Goal: Information Seeking & Learning: Learn about a topic

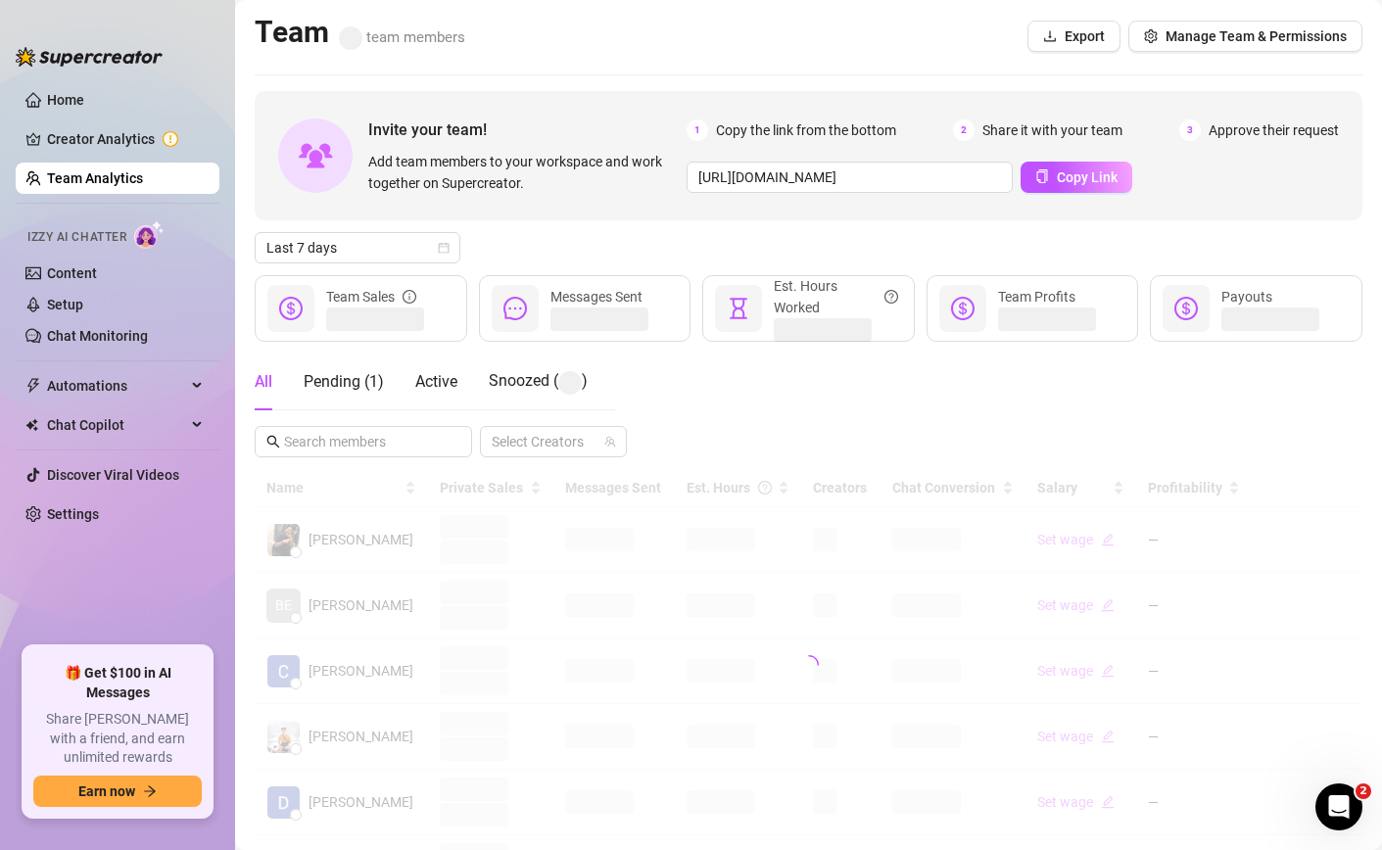
click at [378, 263] on div "Invite your team! Add team members to your workspace and work together on Super…" at bounding box center [809, 654] width 1108 height 1127
click at [367, 247] on span "Last 7 days" at bounding box center [357, 247] width 182 height 29
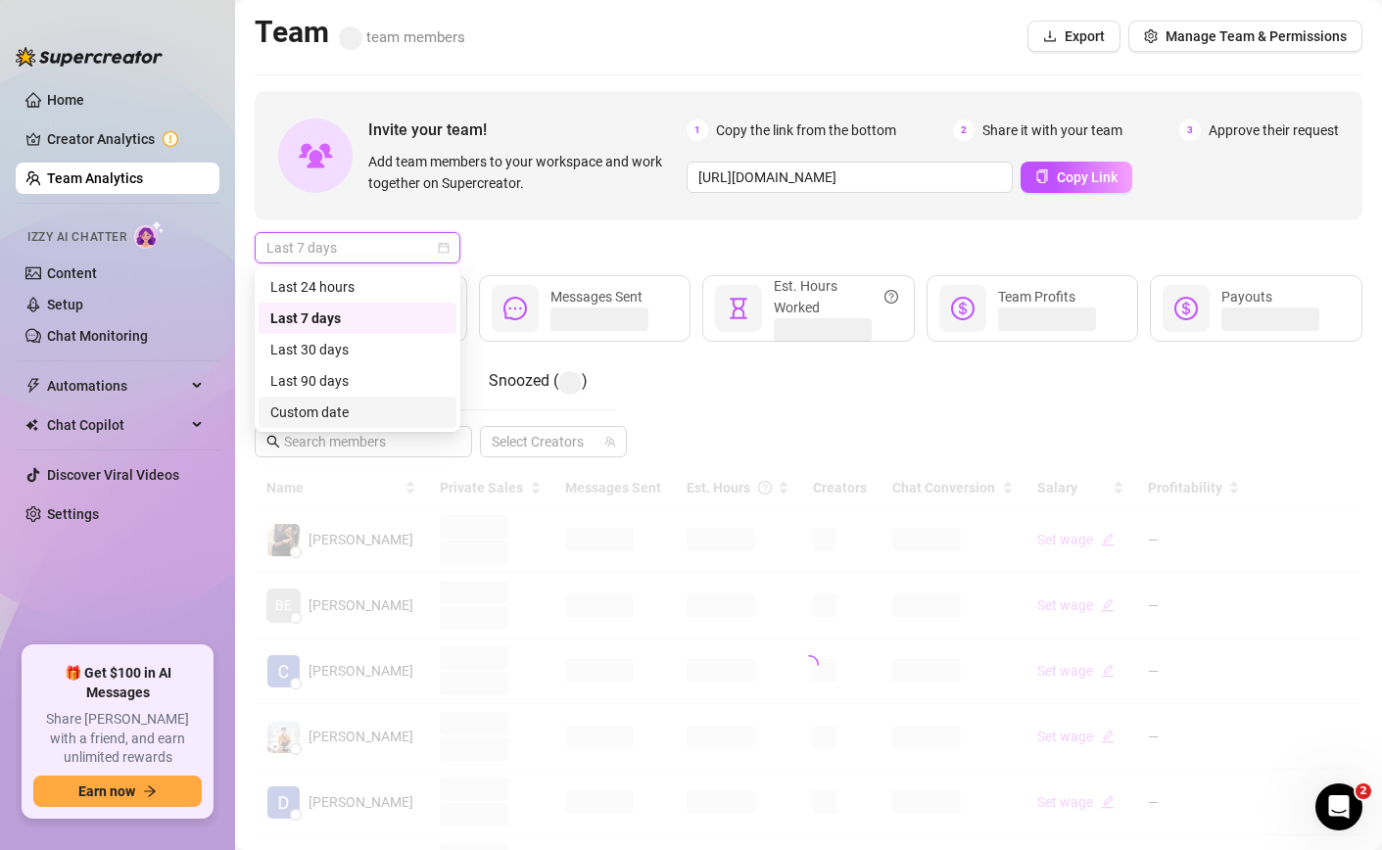
click at [356, 405] on div "Custom date" at bounding box center [357, 412] width 174 height 22
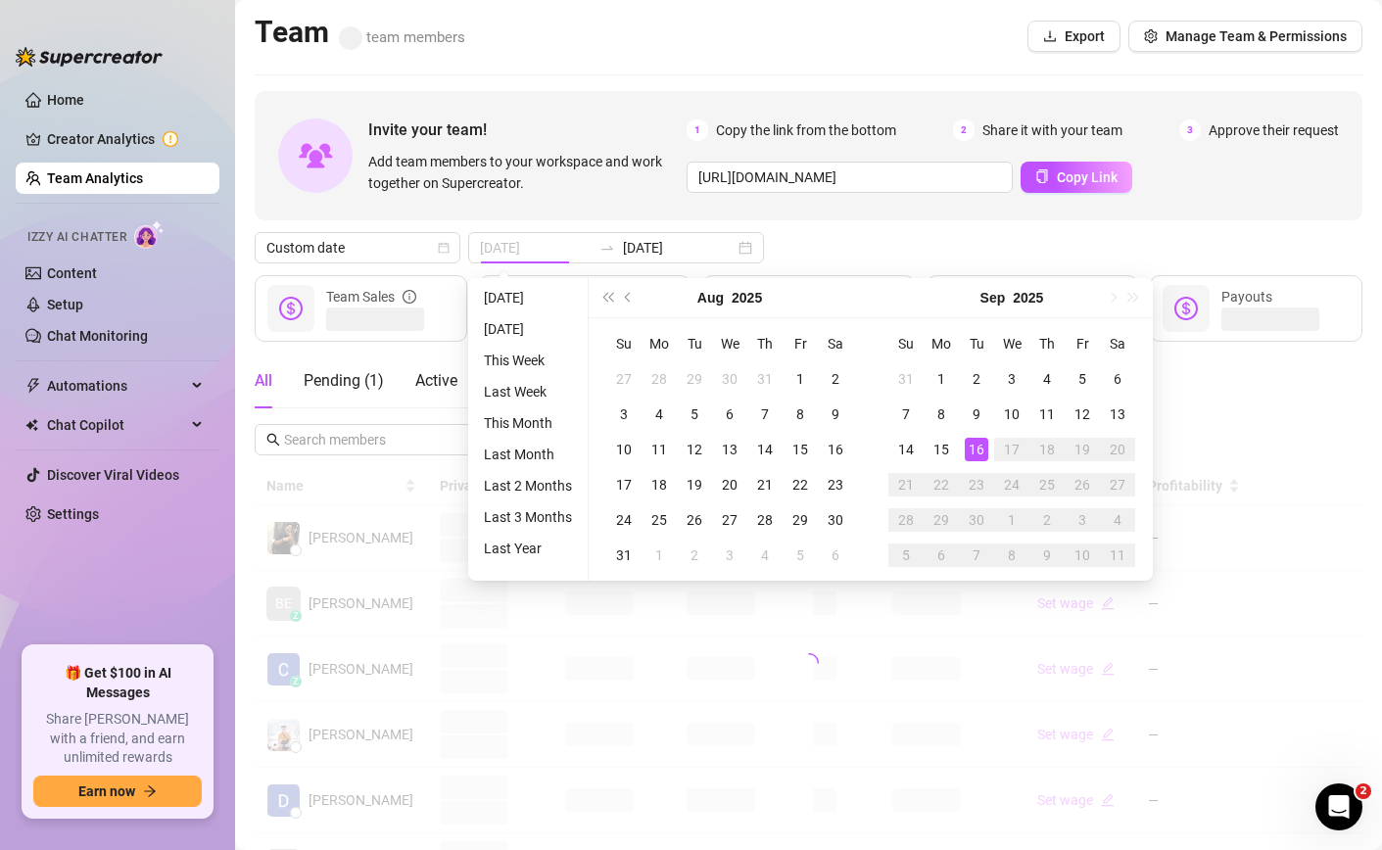
type input "[DATE]"
click at [965, 457] on div "16" at bounding box center [977, 450] width 24 height 24
click at [968, 449] on div "16" at bounding box center [977, 450] width 24 height 24
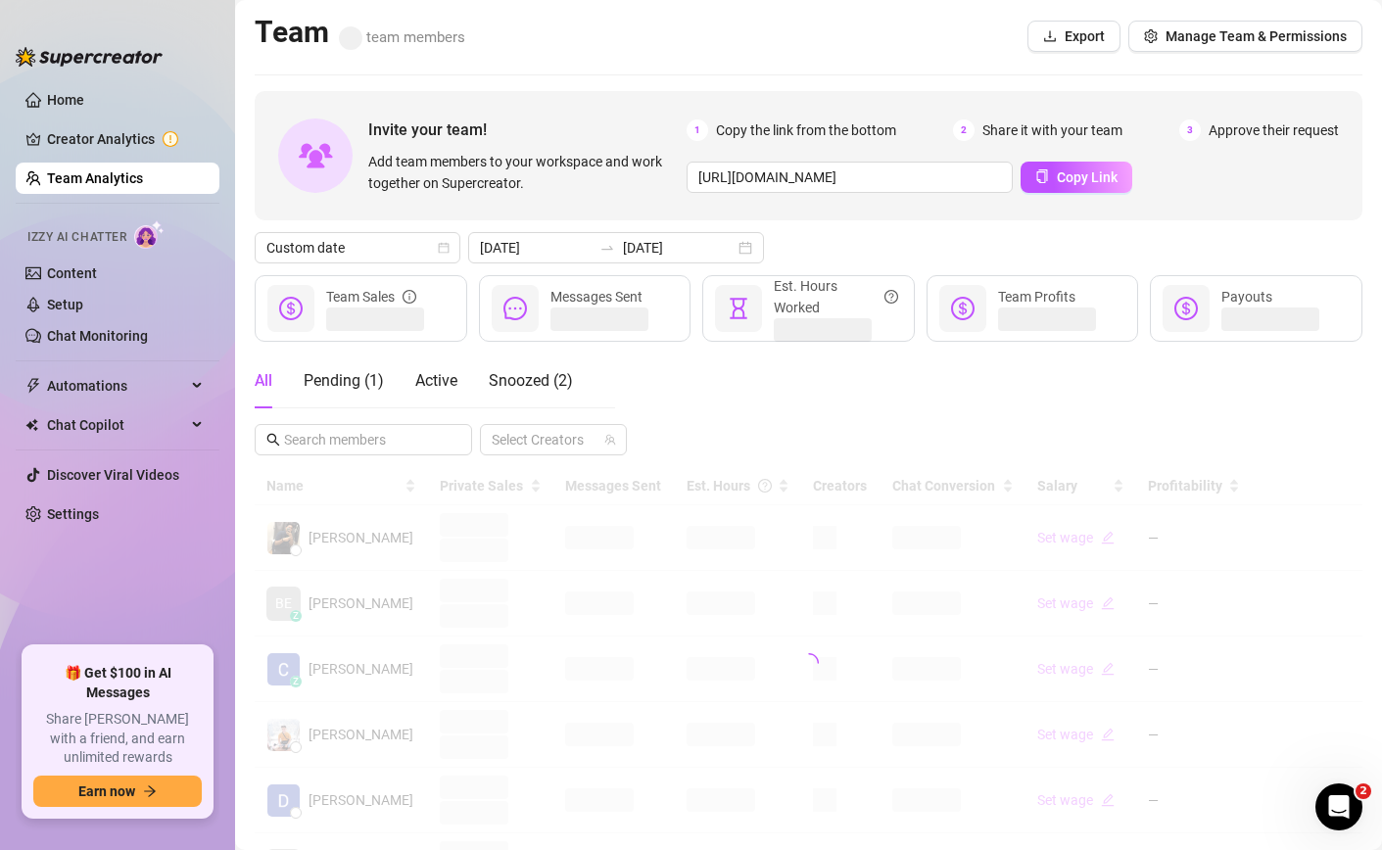
click at [968, 449] on div "All Pending ( 1 ) Active Snoozed ( 2 ) Select Creators" at bounding box center [809, 405] width 1108 height 102
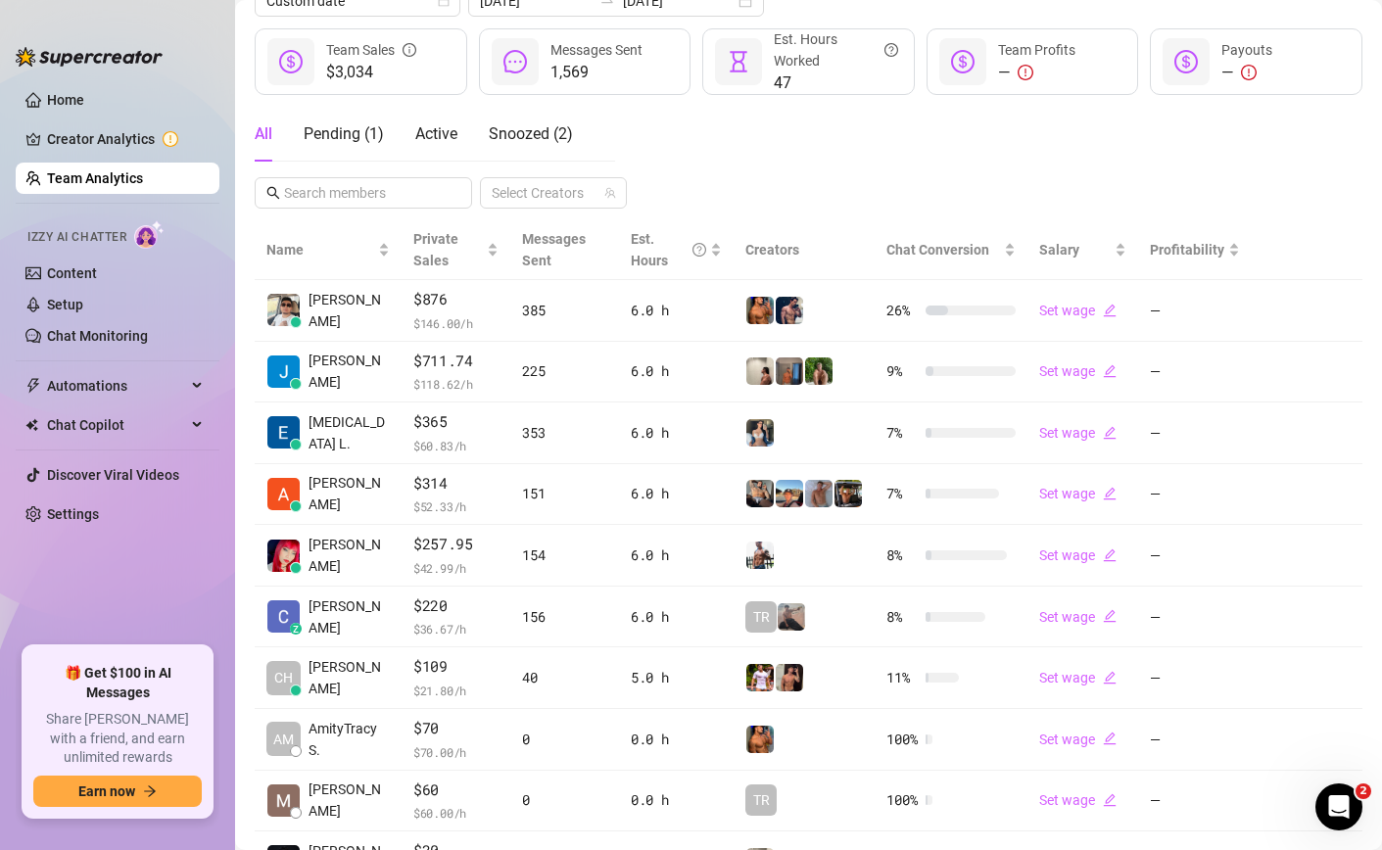
scroll to position [402, 0]
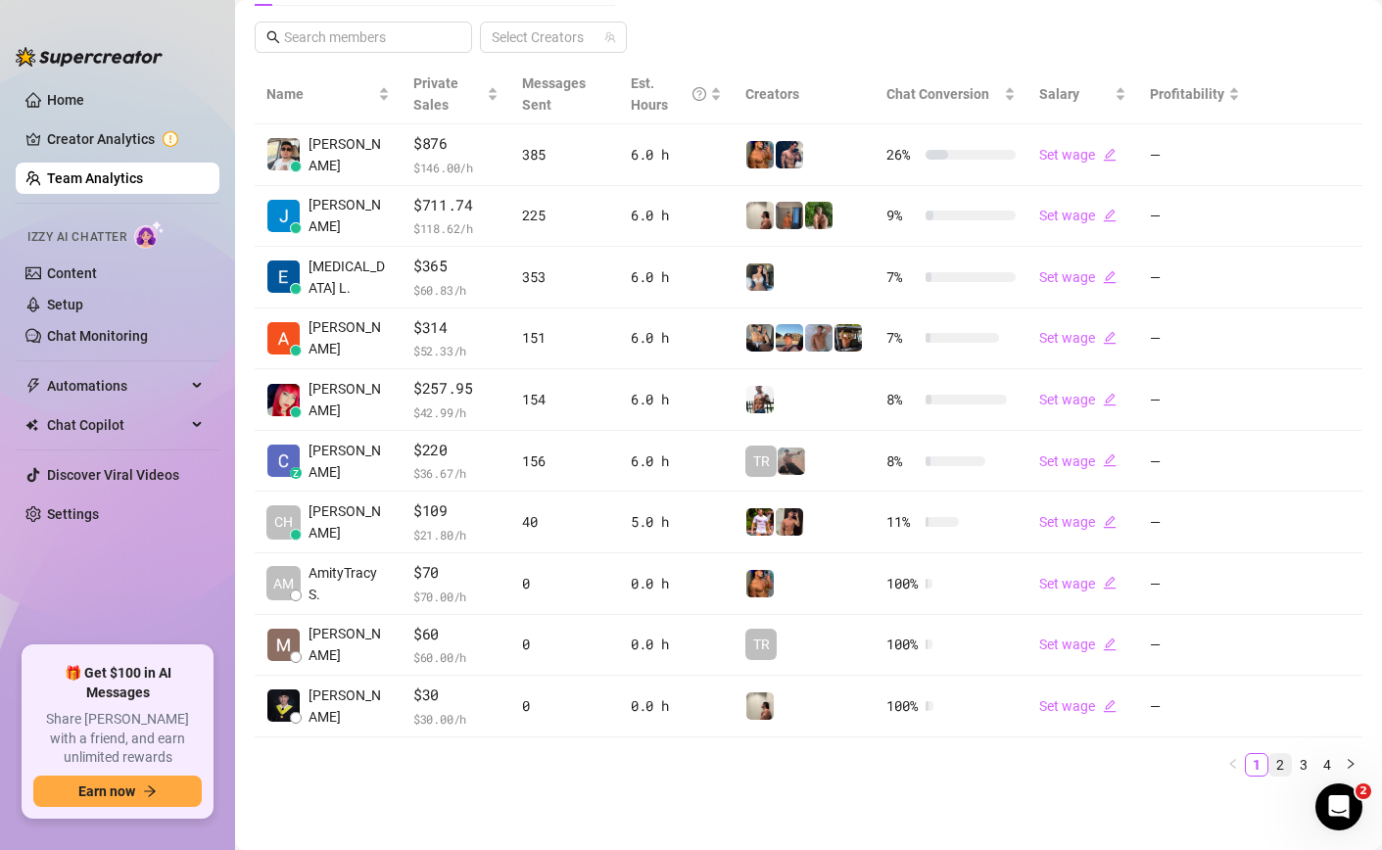
click at [1281, 757] on link "2" at bounding box center [1280, 765] width 22 height 22
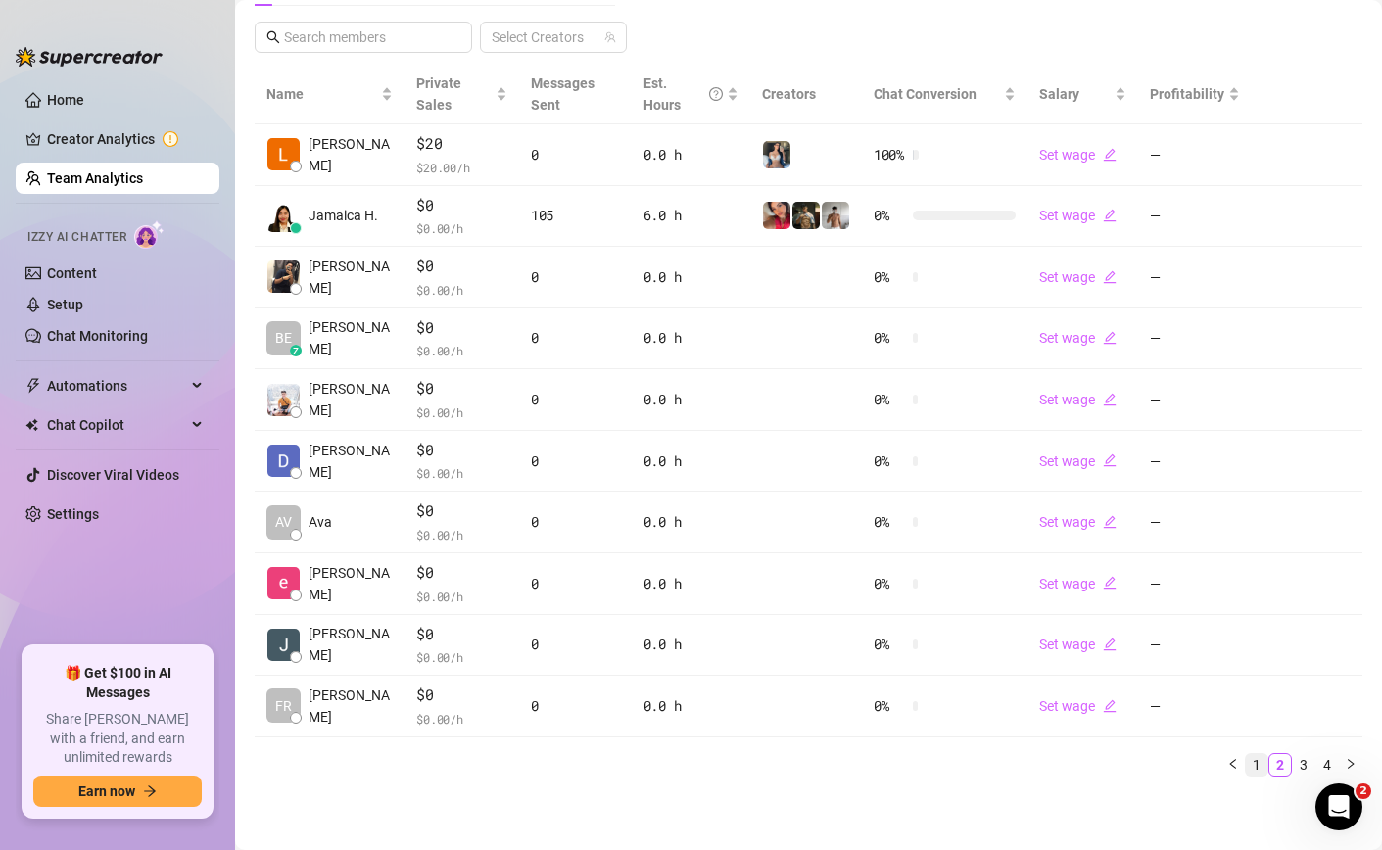
click at [1251, 764] on link "1" at bounding box center [1257, 765] width 22 height 22
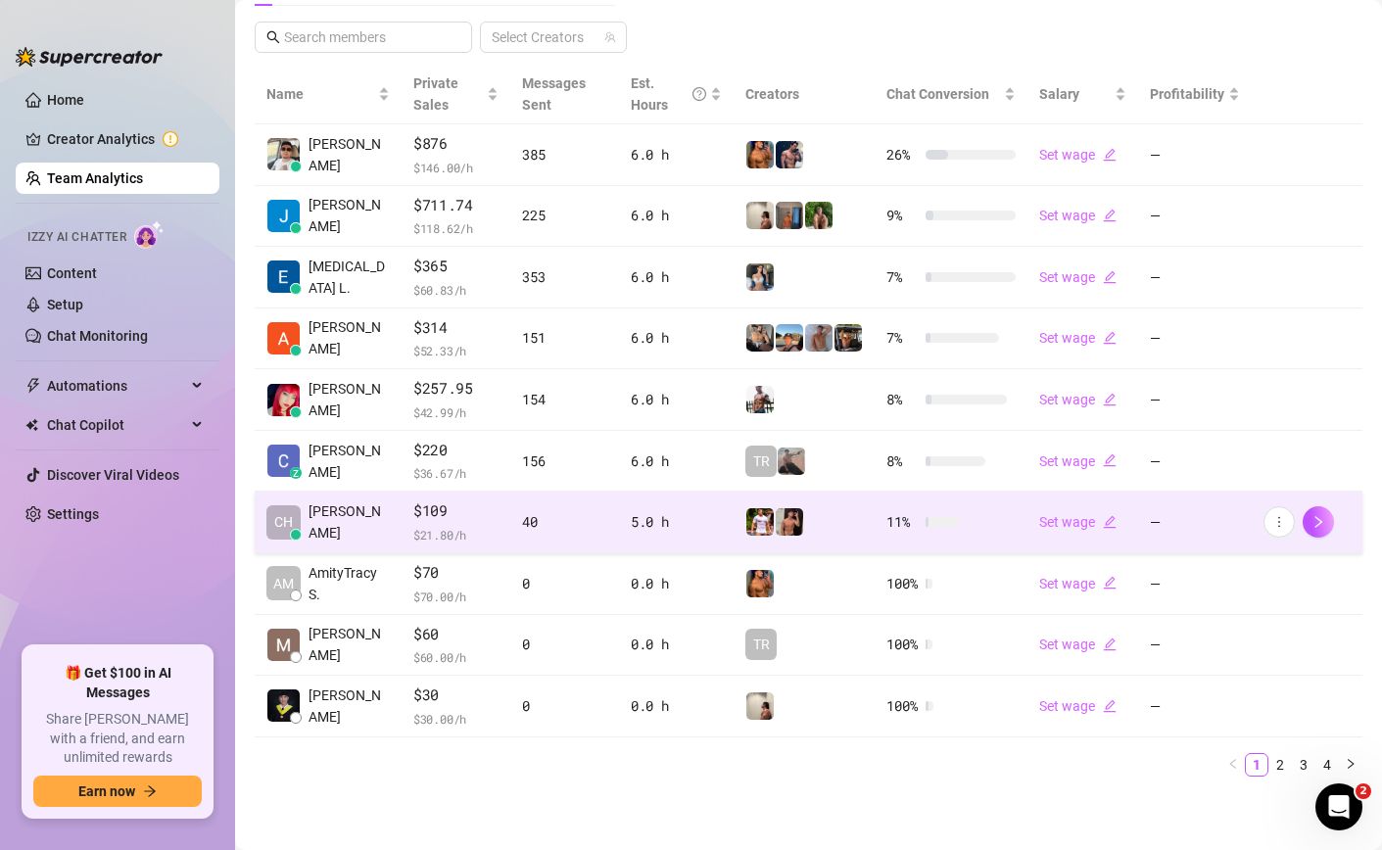
click at [965, 513] on td "11 %" at bounding box center [950, 523] width 152 height 62
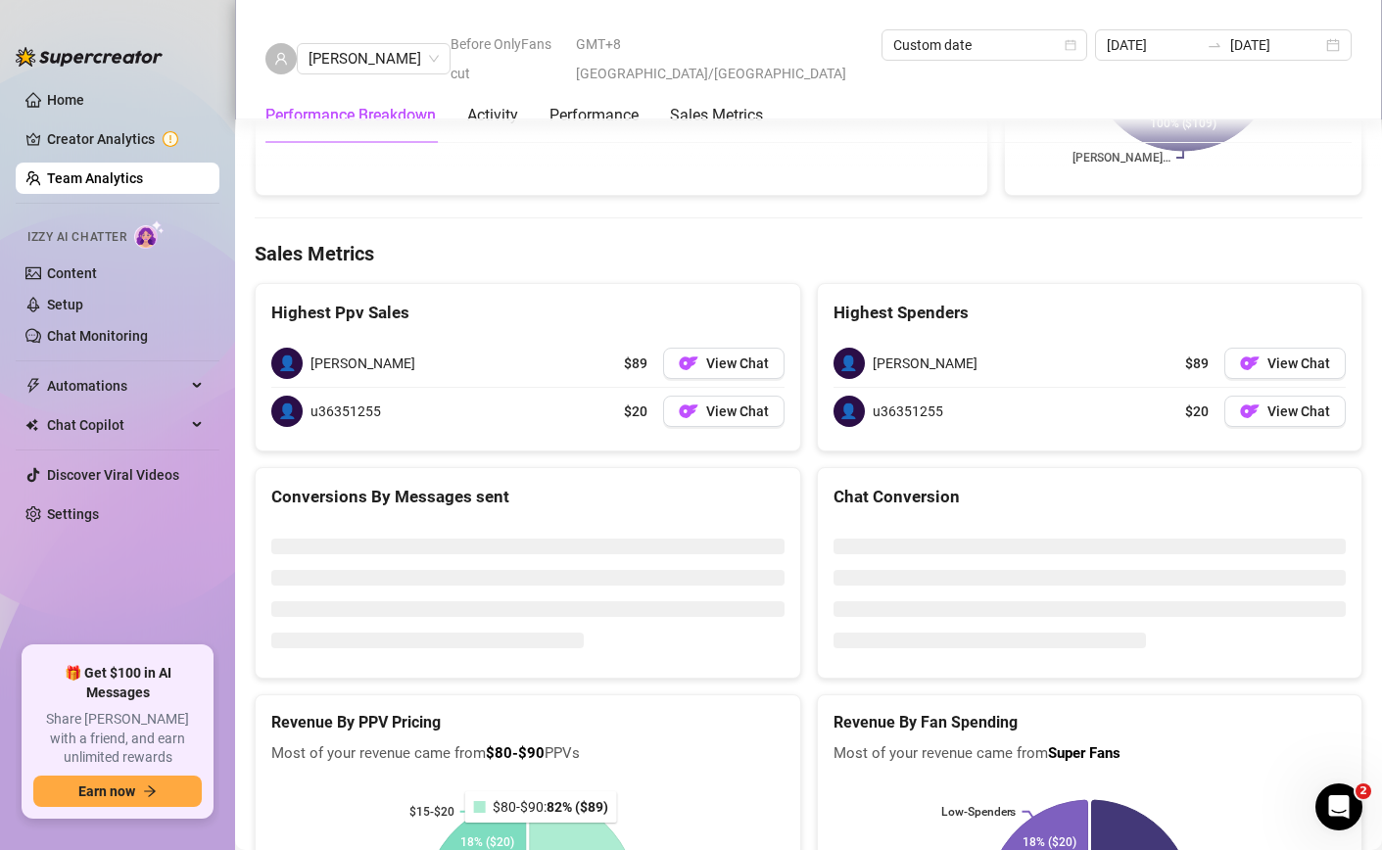
scroll to position [2700, 0]
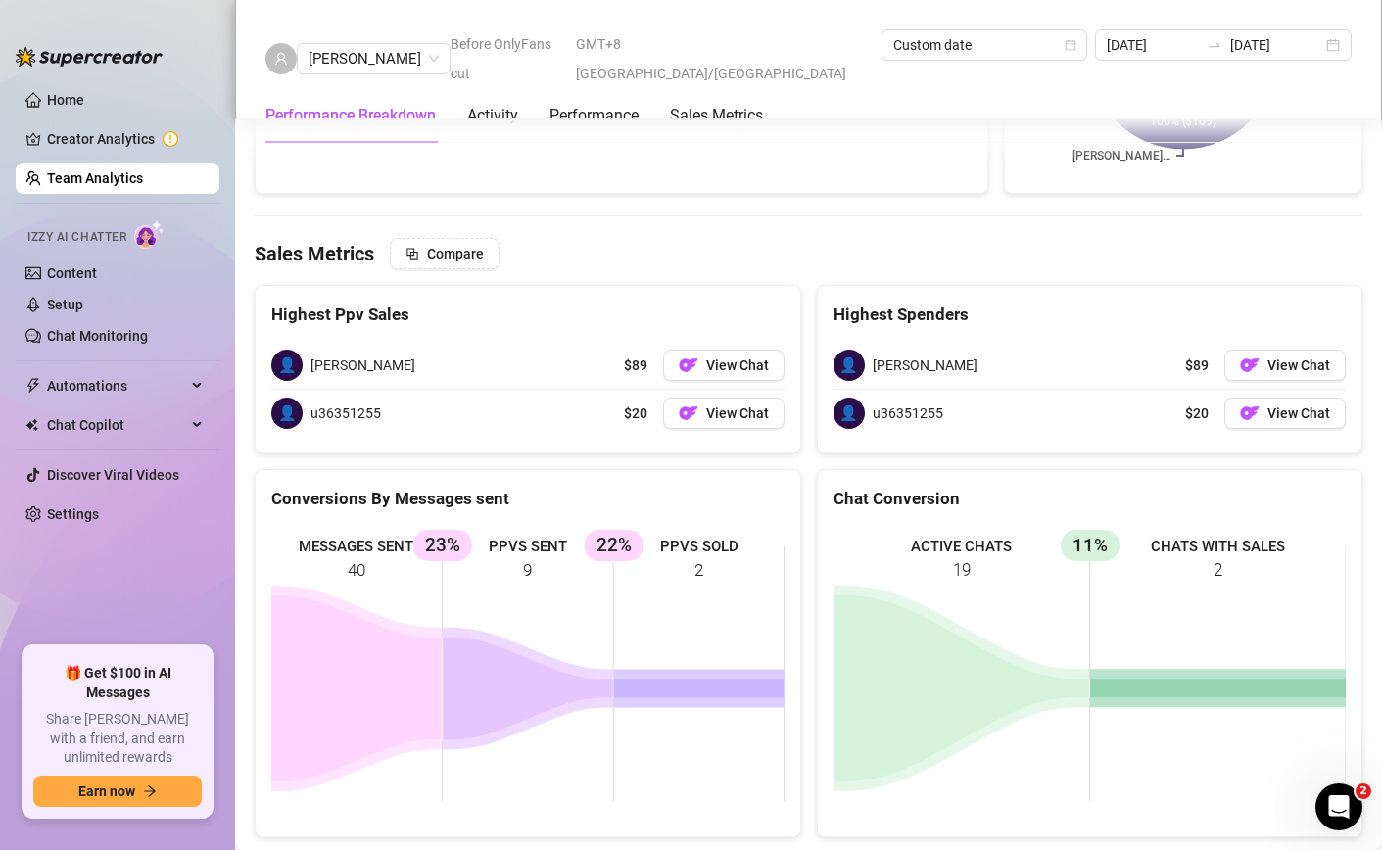
click at [62, 175] on link "Team Analytics" at bounding box center [95, 178] width 96 height 16
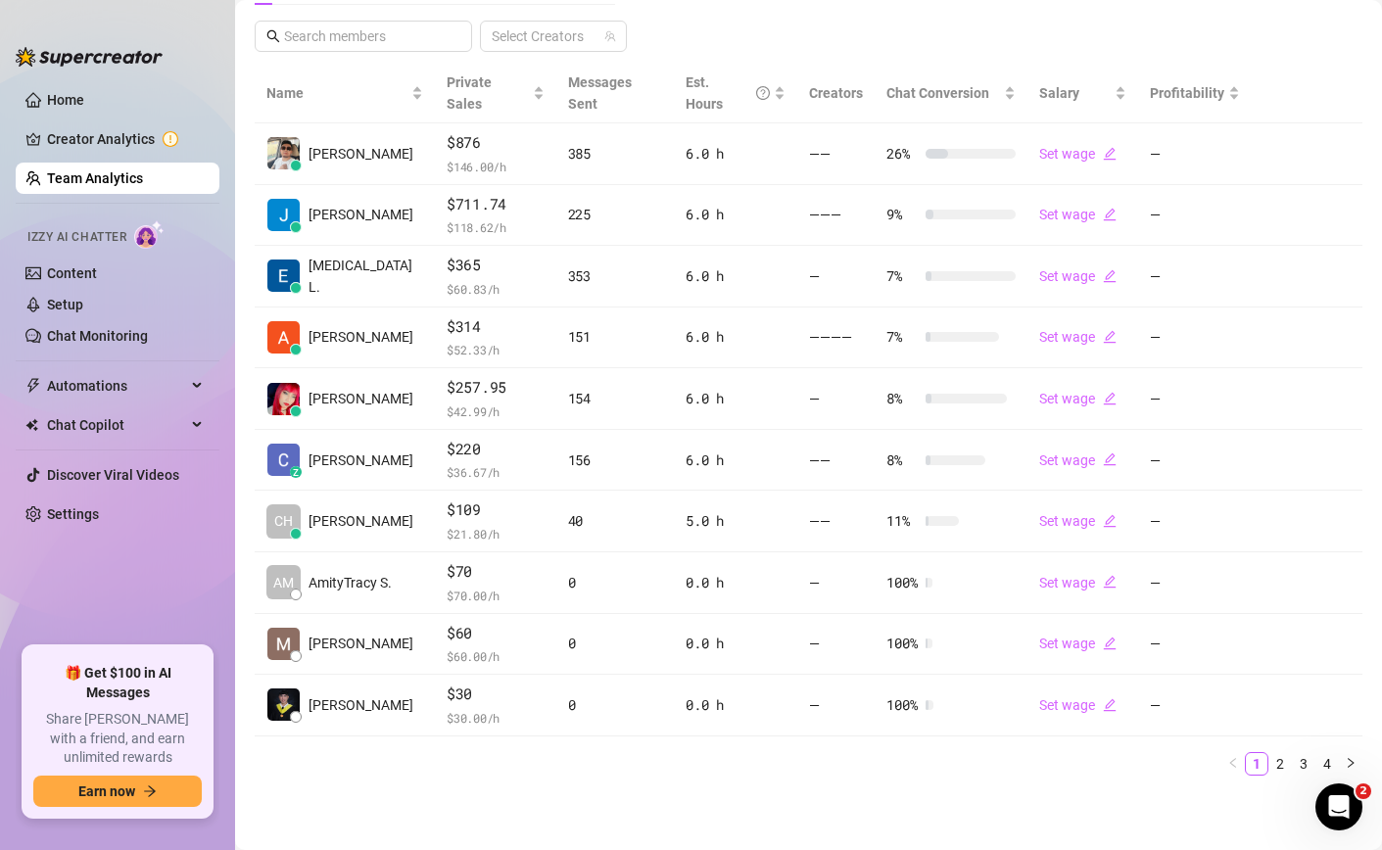
click at [62, 175] on link "Team Analytics" at bounding box center [95, 178] width 96 height 16
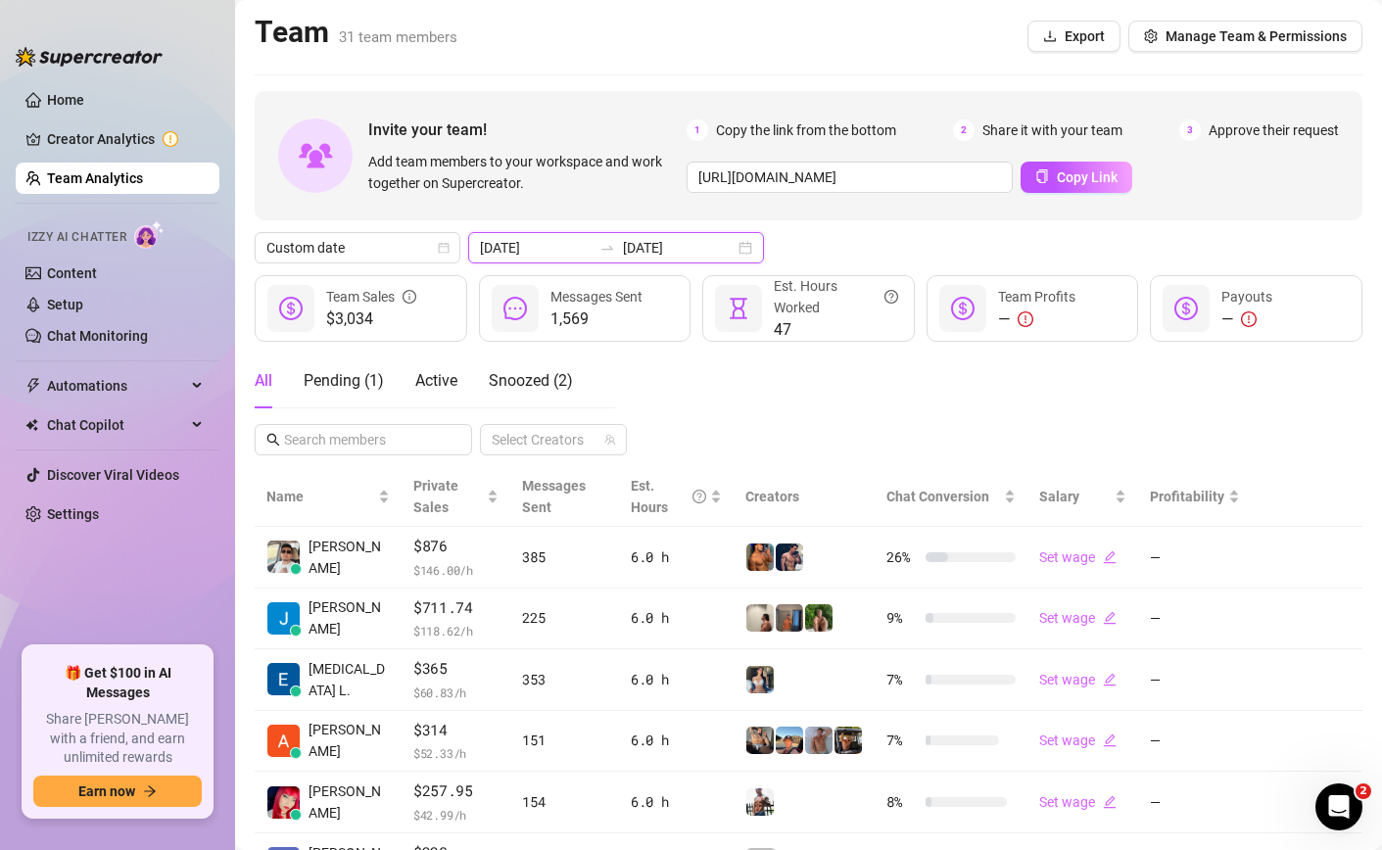
click at [625, 246] on input "[DATE]" at bounding box center [679, 248] width 112 height 22
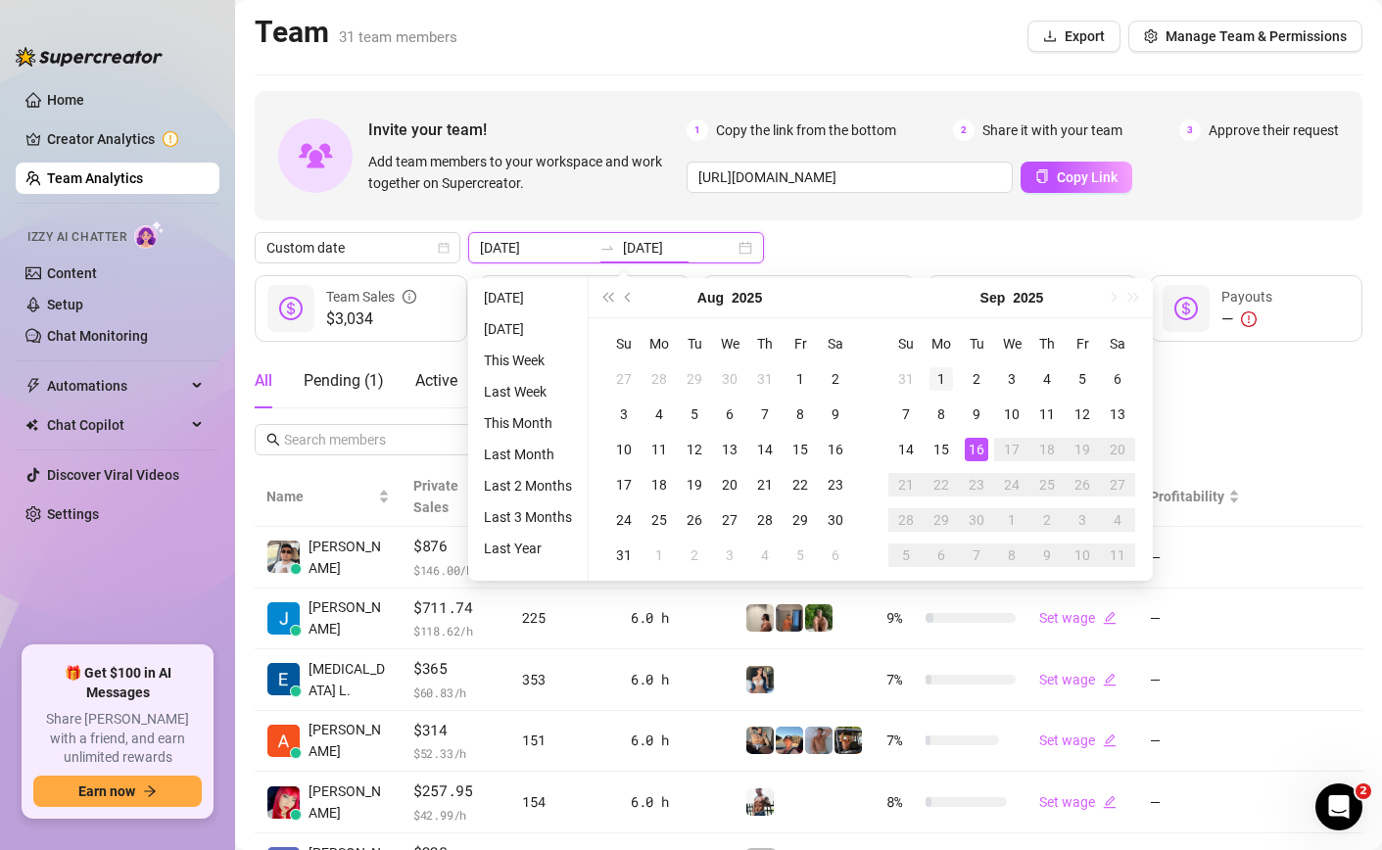
type input "[DATE]"
click at [933, 370] on div "1" at bounding box center [941, 379] width 24 height 24
click at [986, 451] on div "16" at bounding box center [977, 450] width 24 height 24
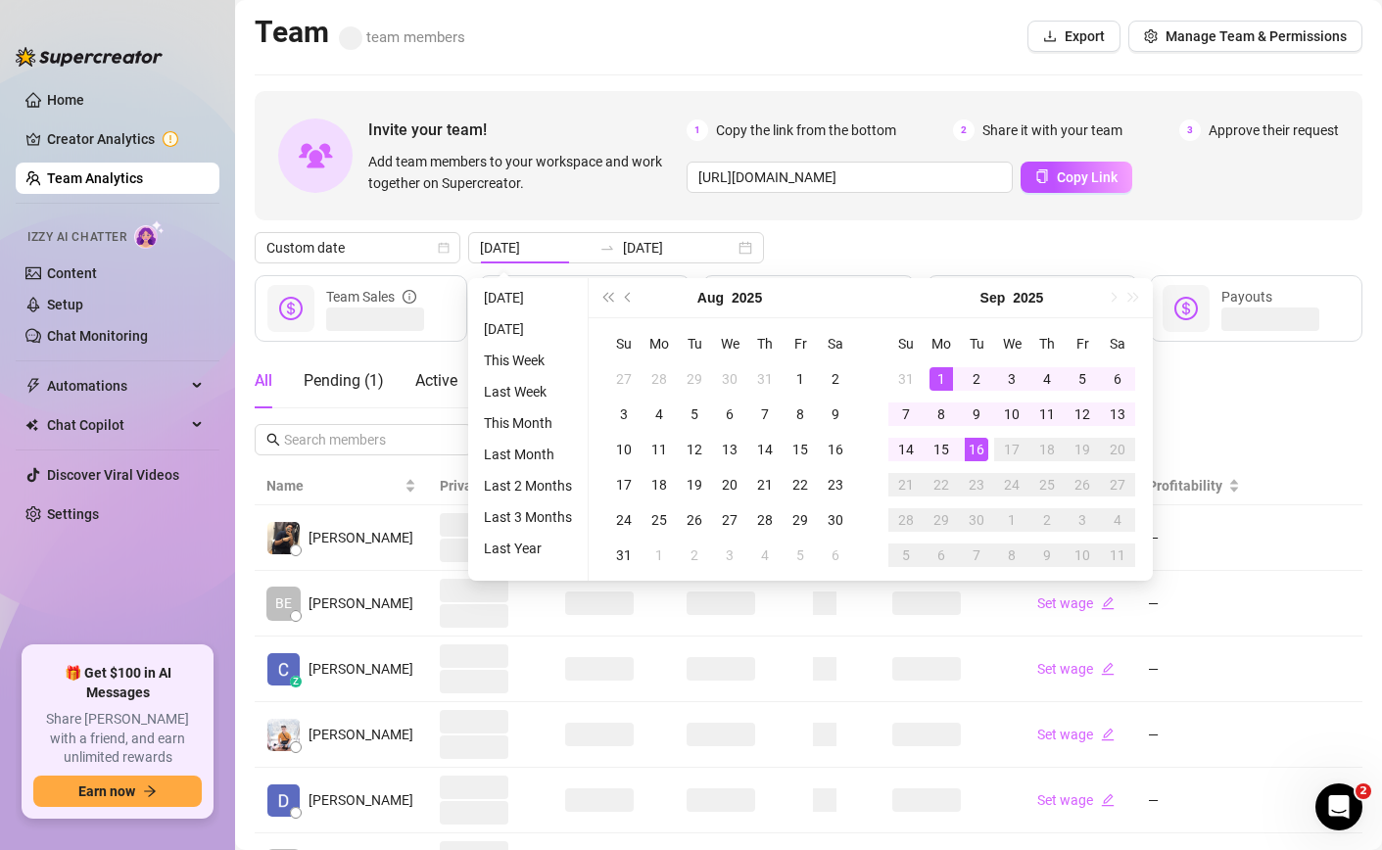
type input "[DATE]"
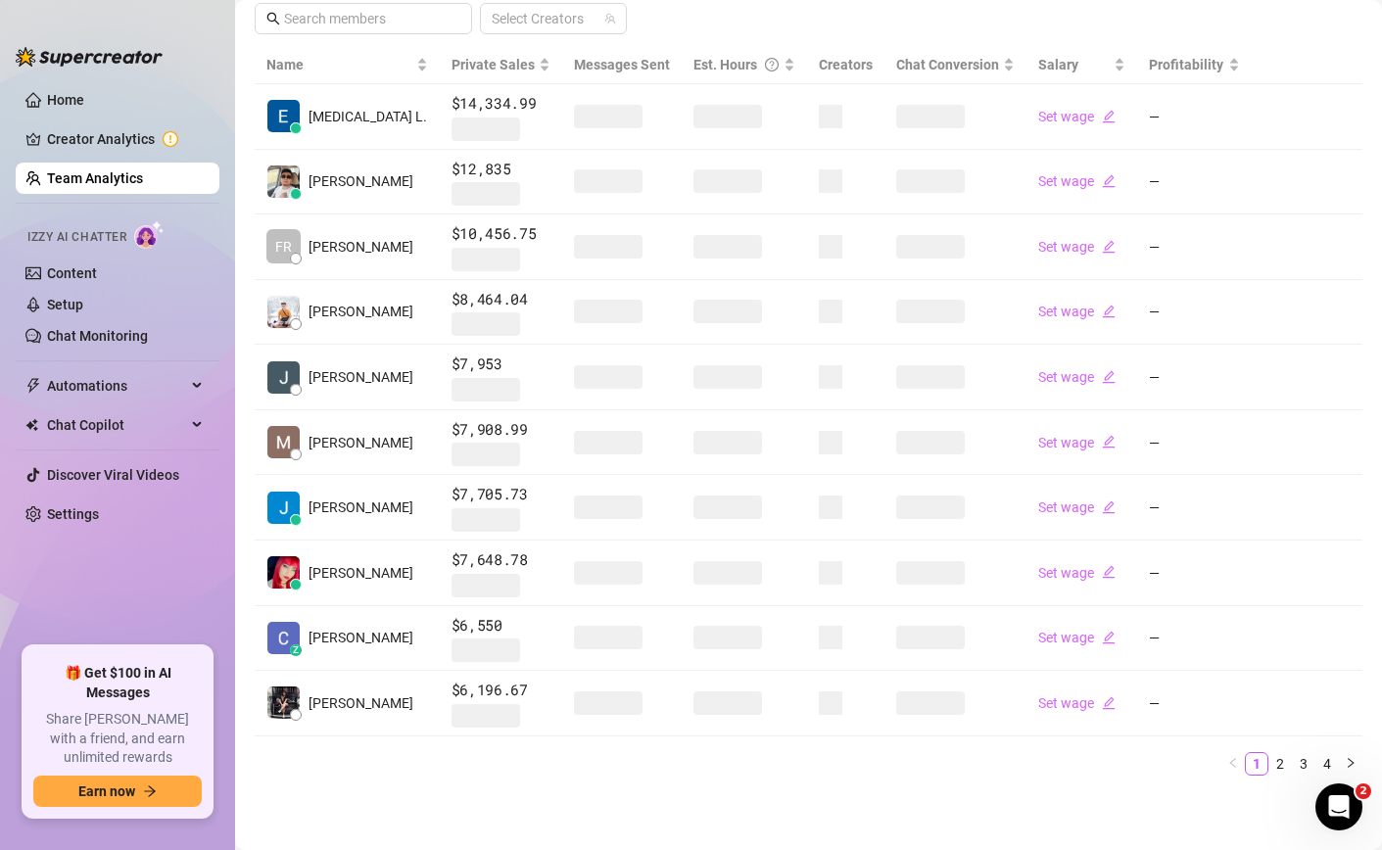
scroll to position [420, 0]
click at [1281, 760] on link "2" at bounding box center [1280, 765] width 22 height 22
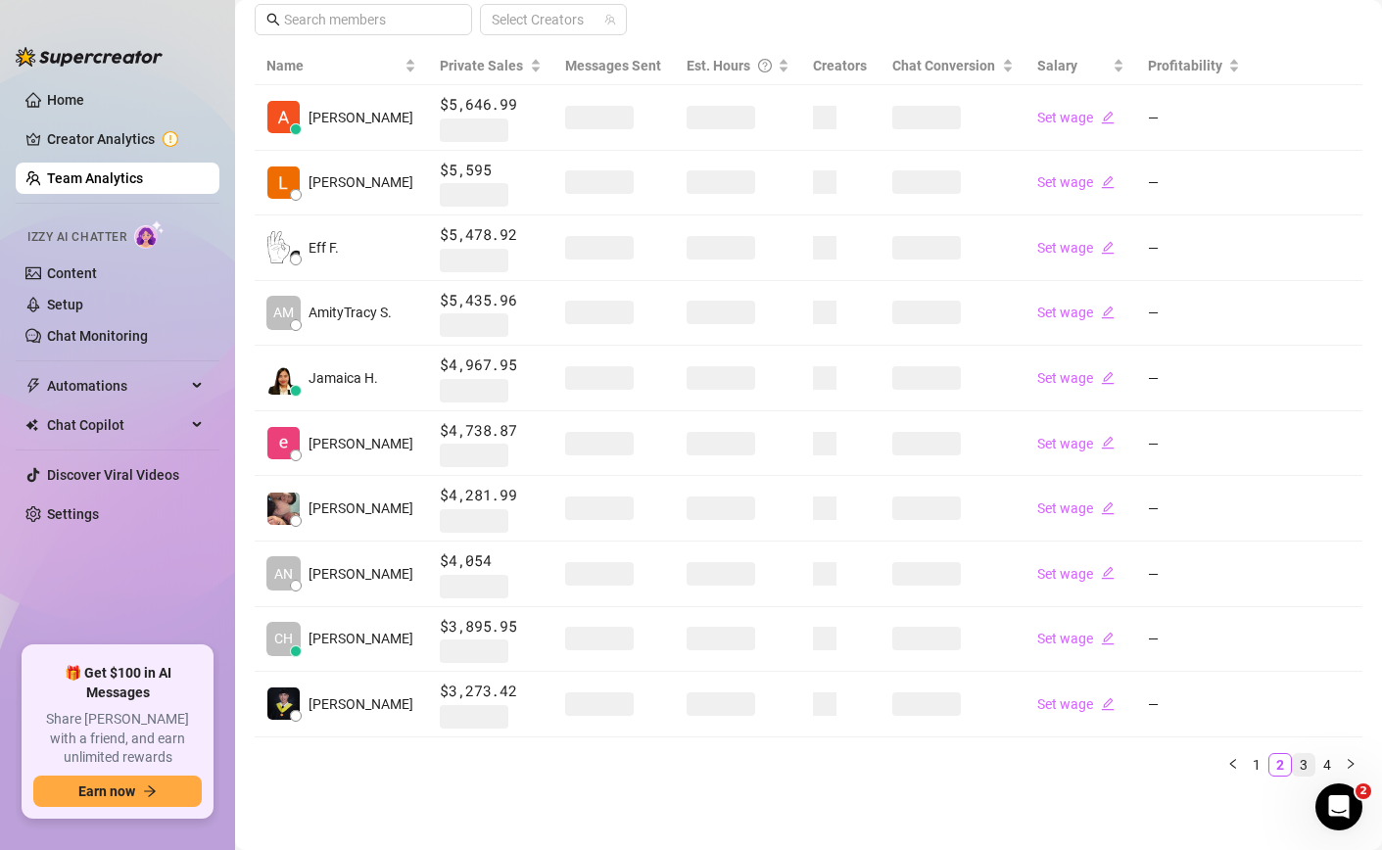
click at [1302, 760] on link "3" at bounding box center [1304, 765] width 22 height 22
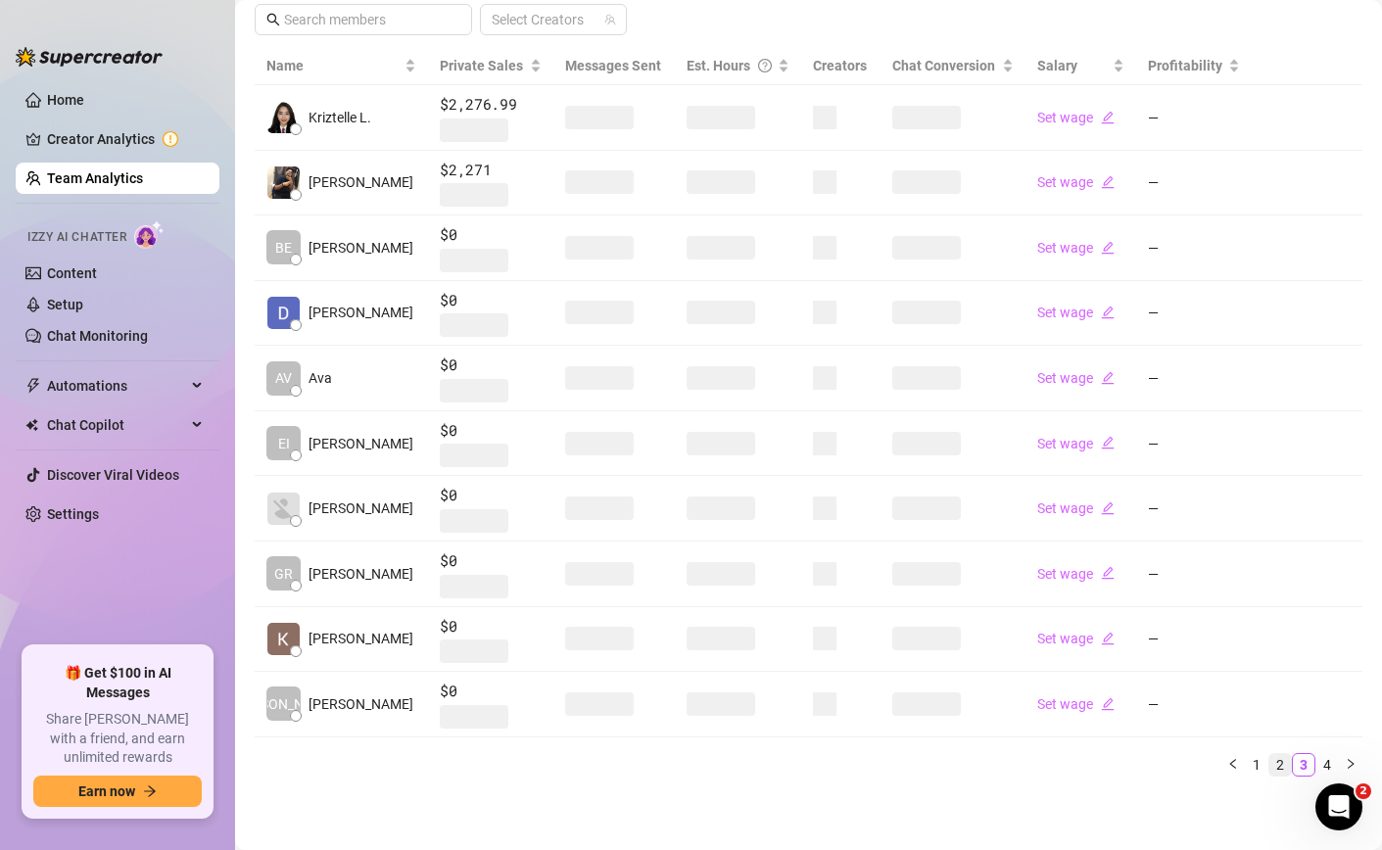
click at [1275, 764] on link "2" at bounding box center [1280, 765] width 22 height 22
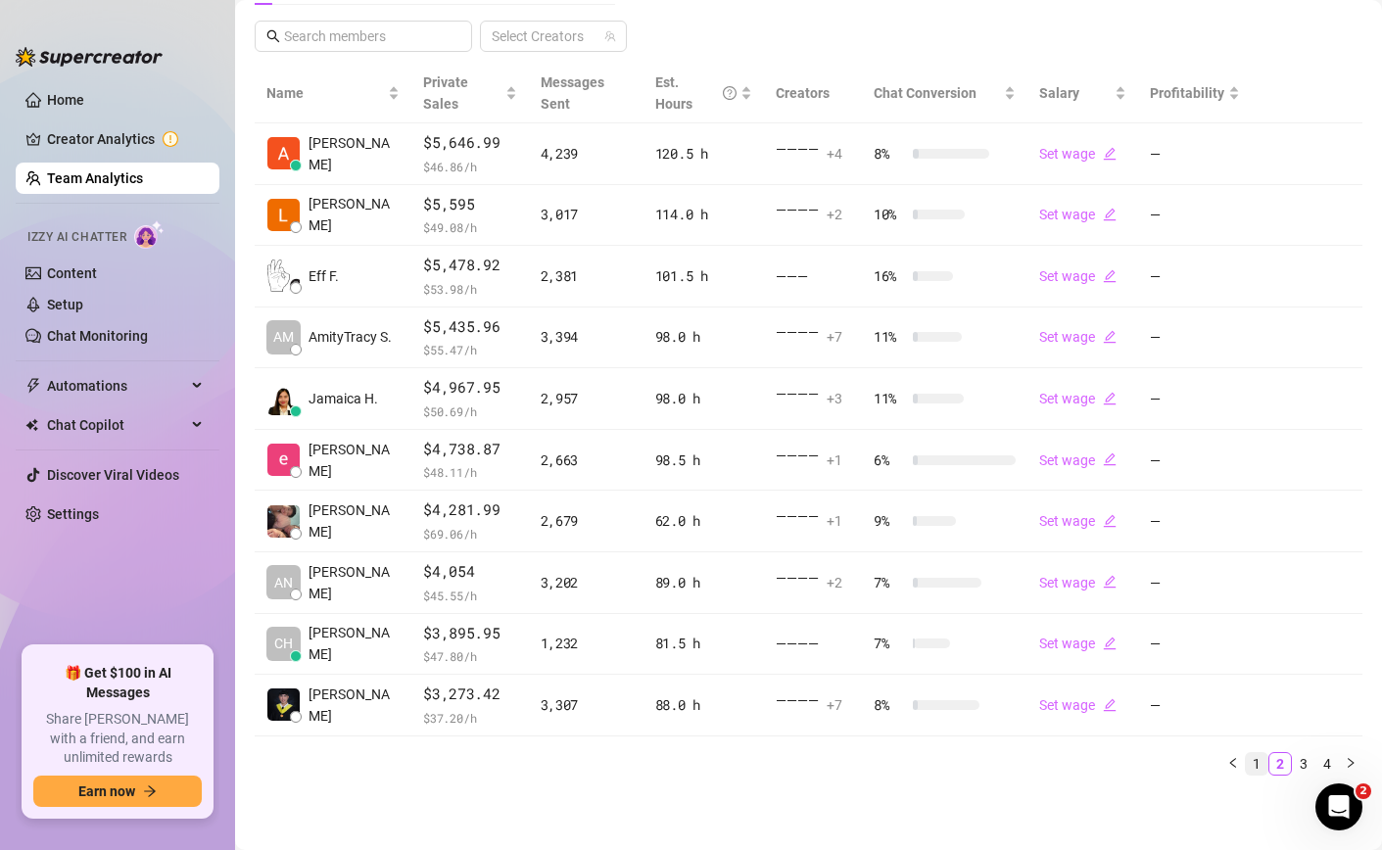
scroll to position [402, 0]
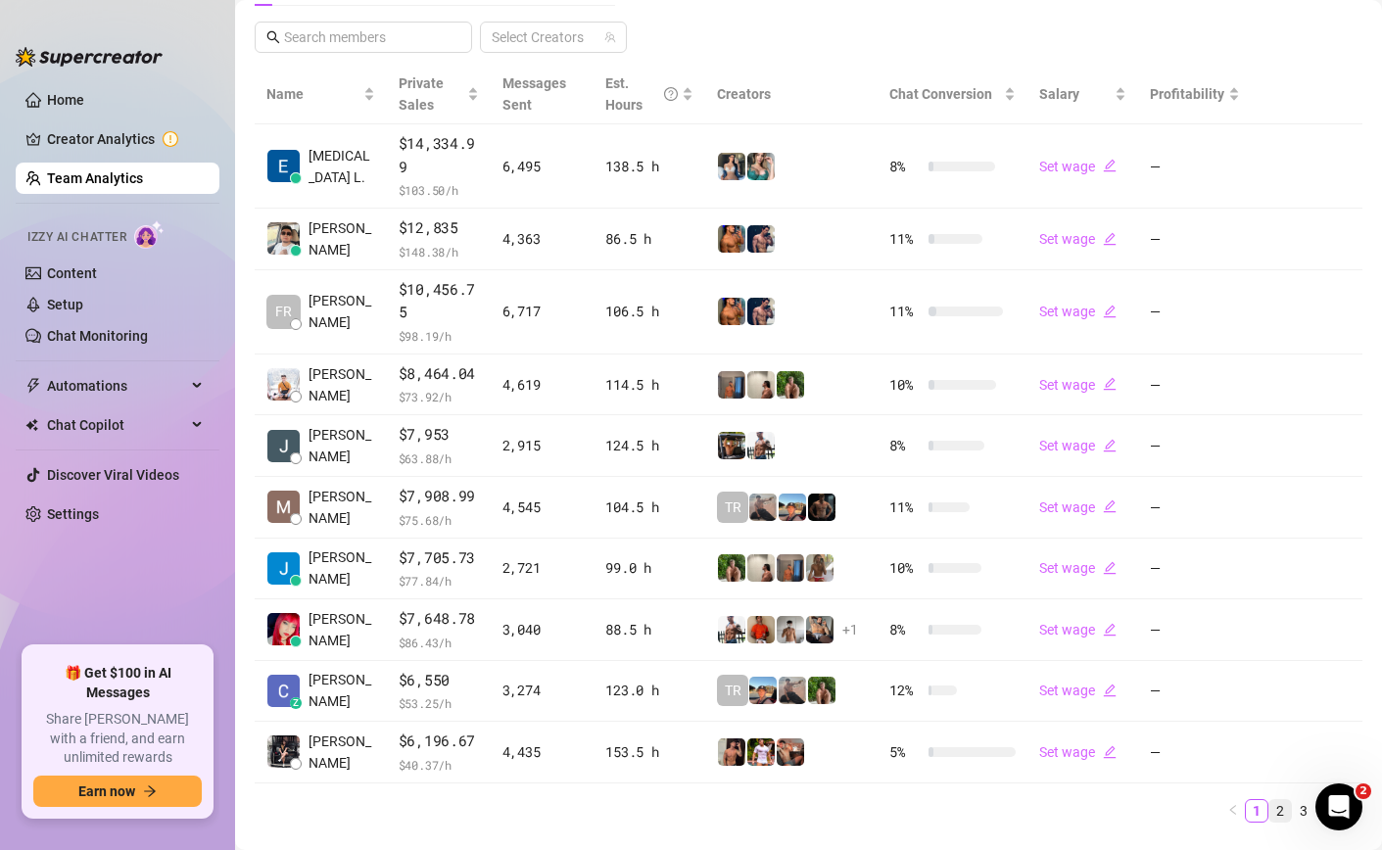
click at [1284, 809] on link "2" at bounding box center [1280, 811] width 22 height 22
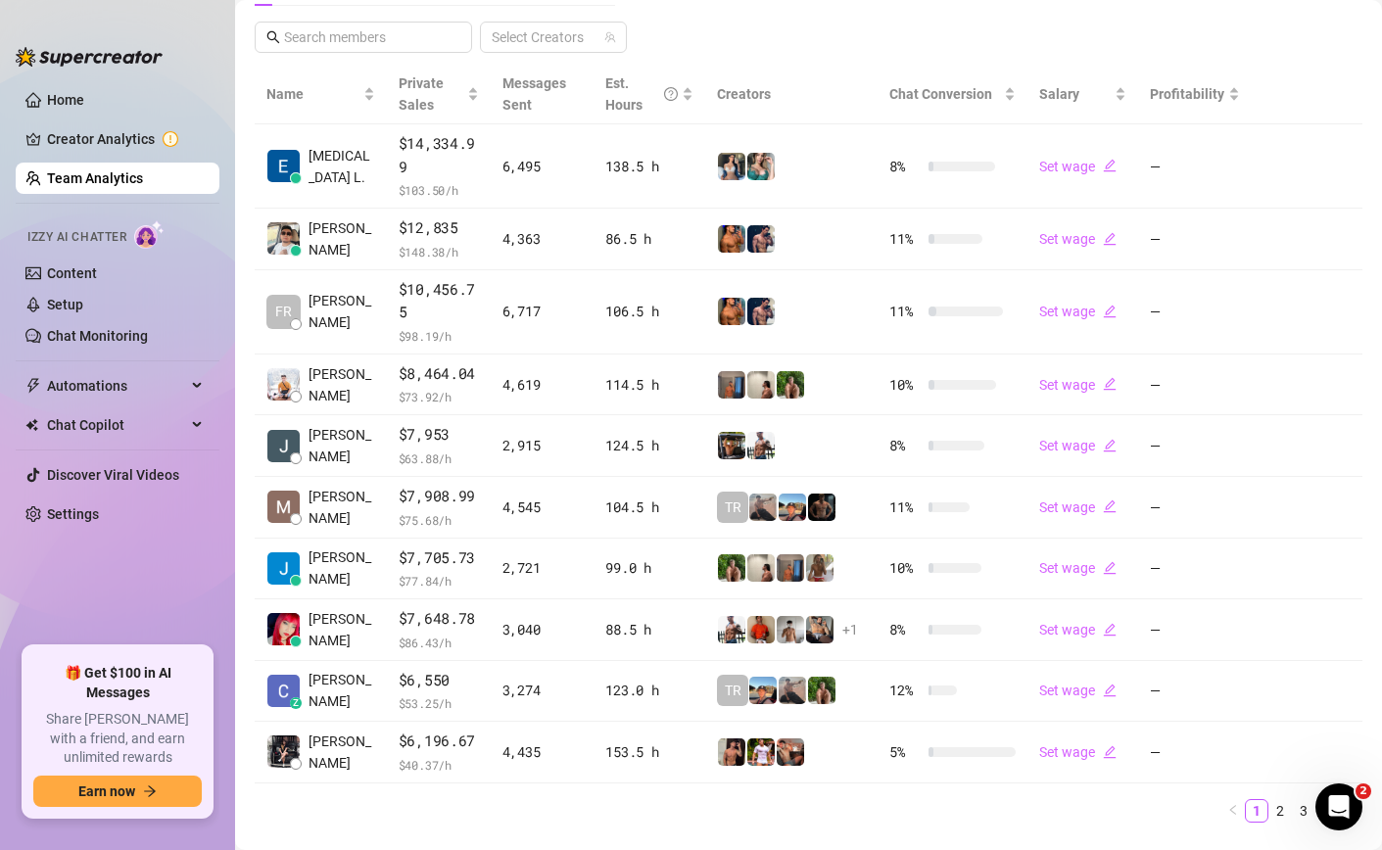
click at [118, 184] on link "Team Analytics" at bounding box center [95, 178] width 96 height 16
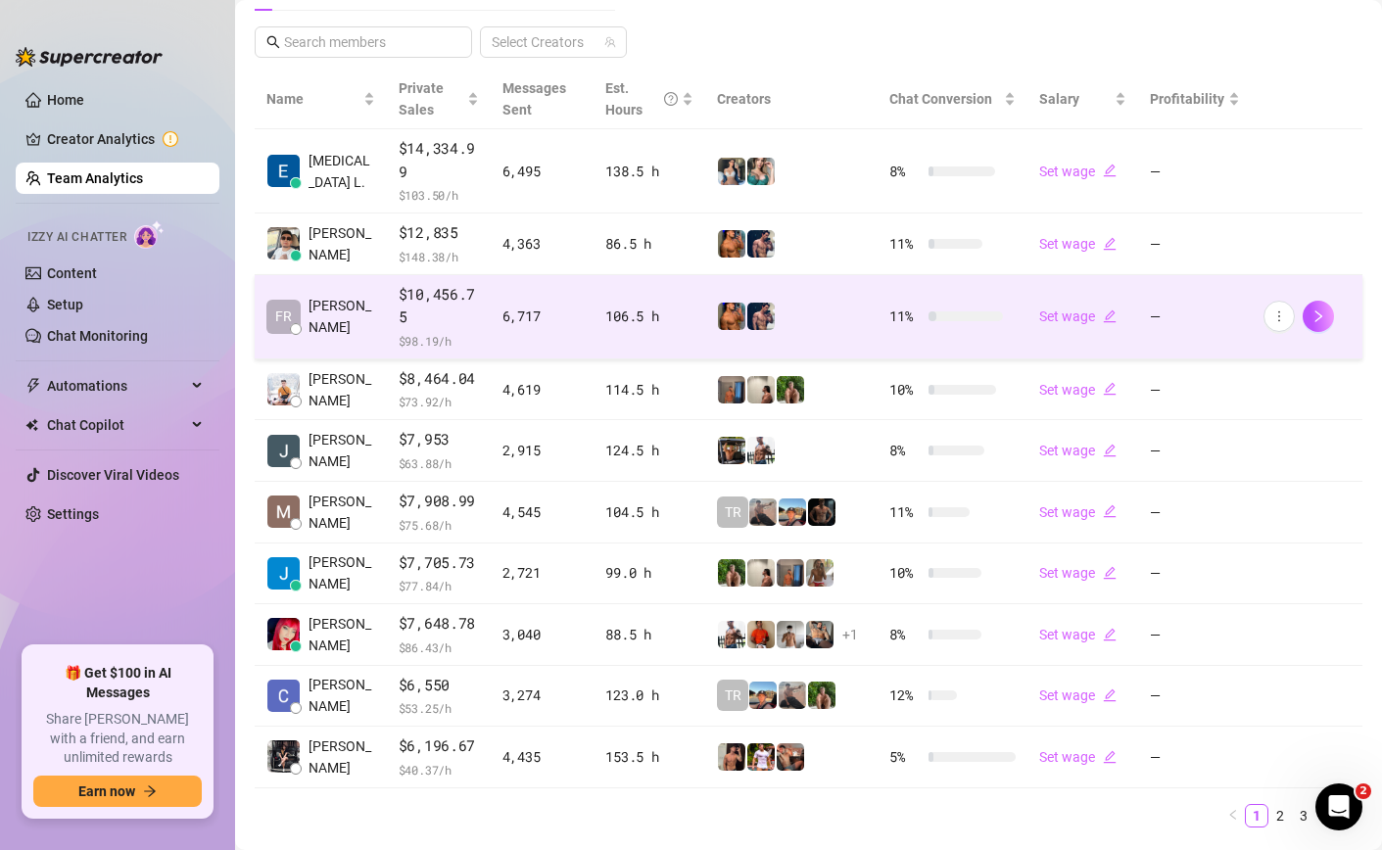
scroll to position [0, 0]
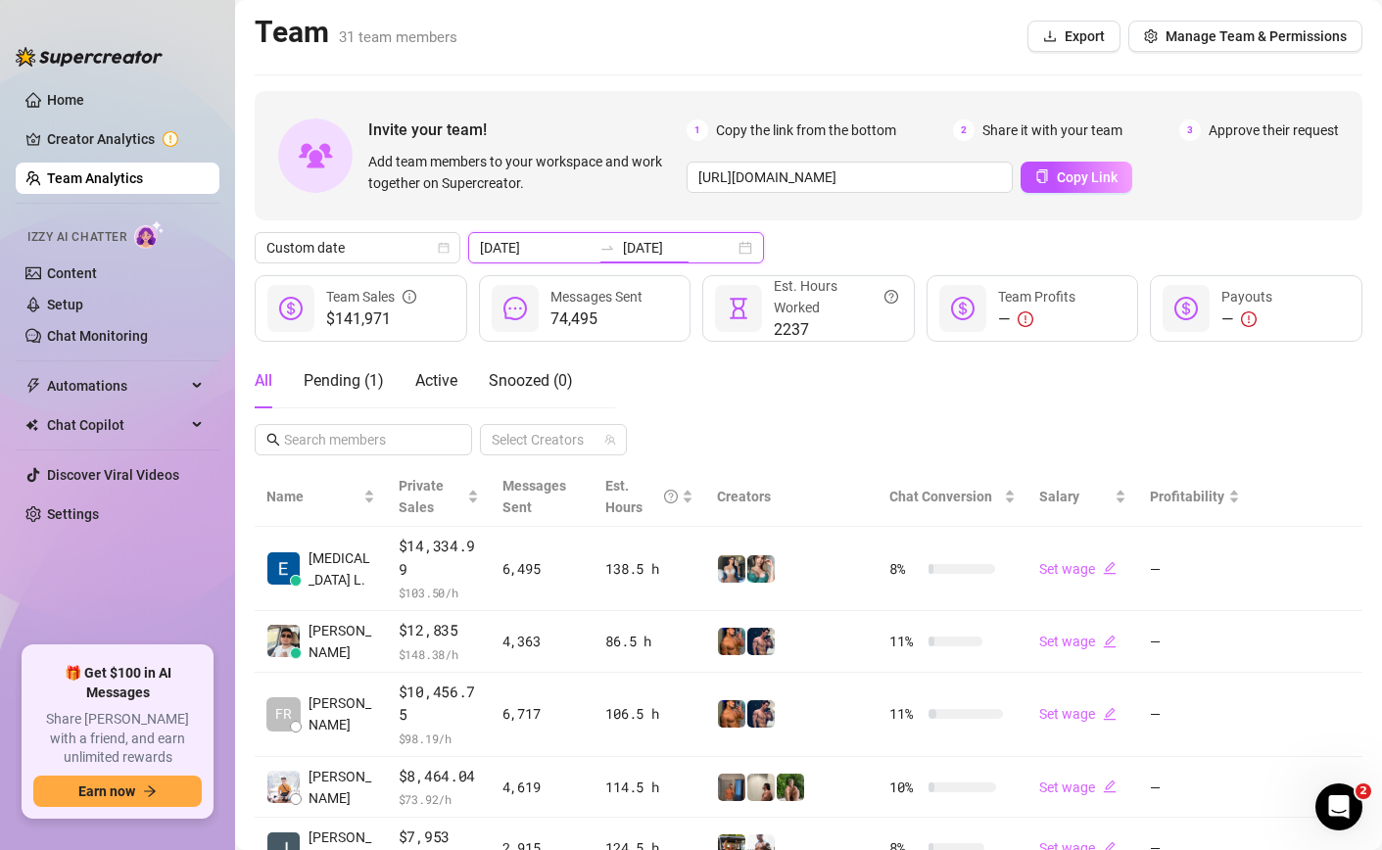
click at [636, 240] on input "[DATE]" at bounding box center [679, 248] width 112 height 22
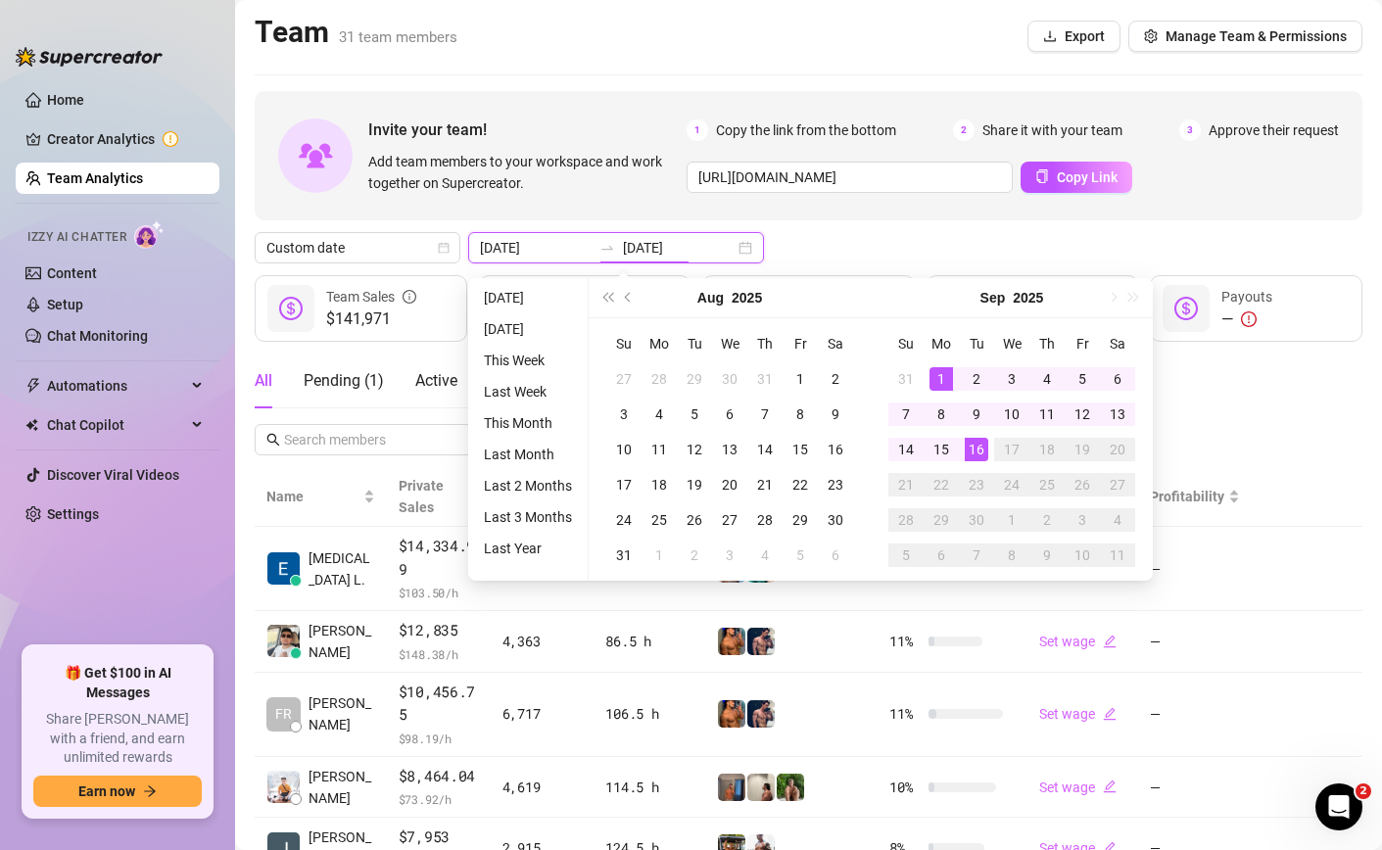
type input "[DATE]"
click at [968, 444] on div "16" at bounding box center [977, 450] width 24 height 24
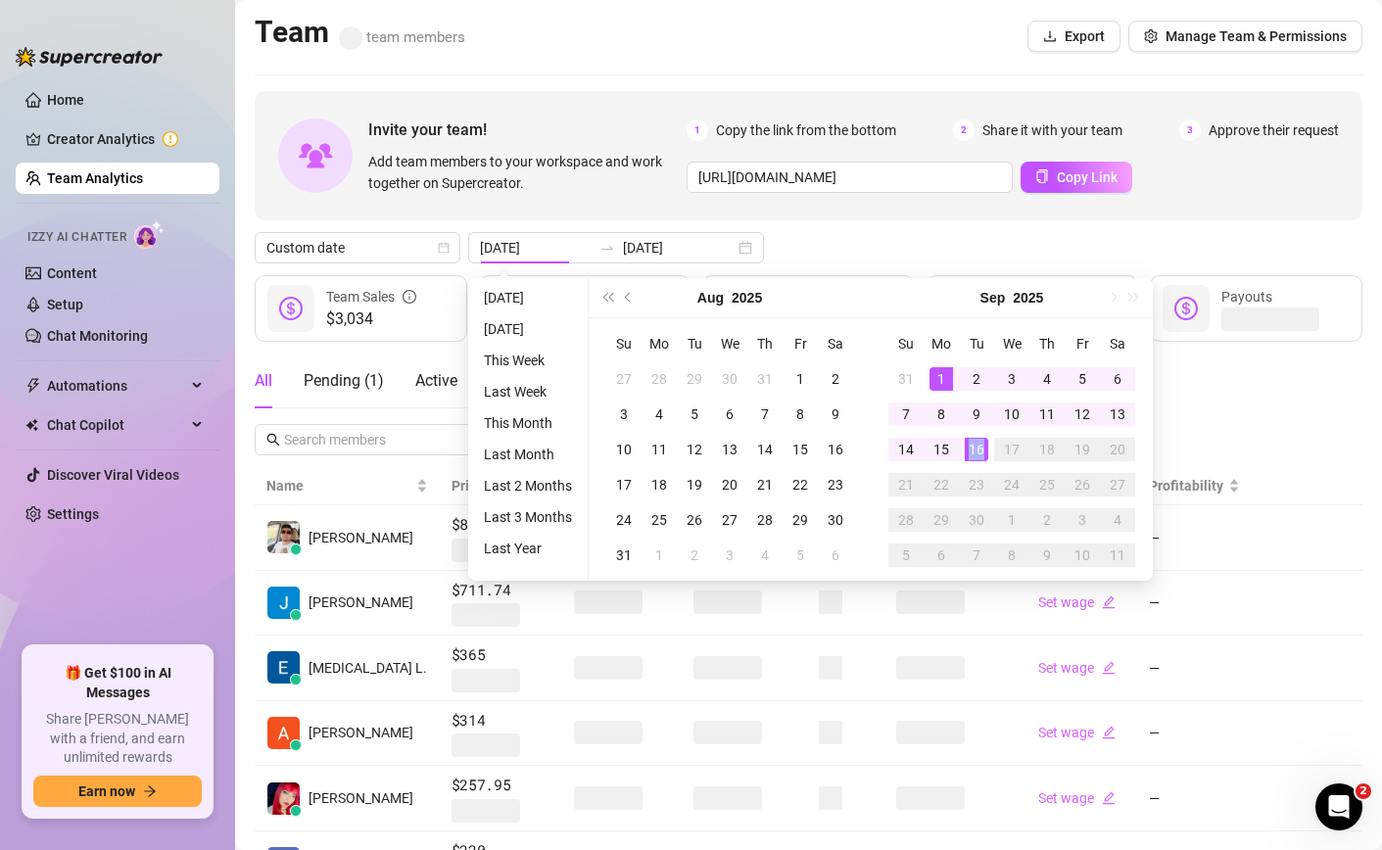
type input "[DATE]"
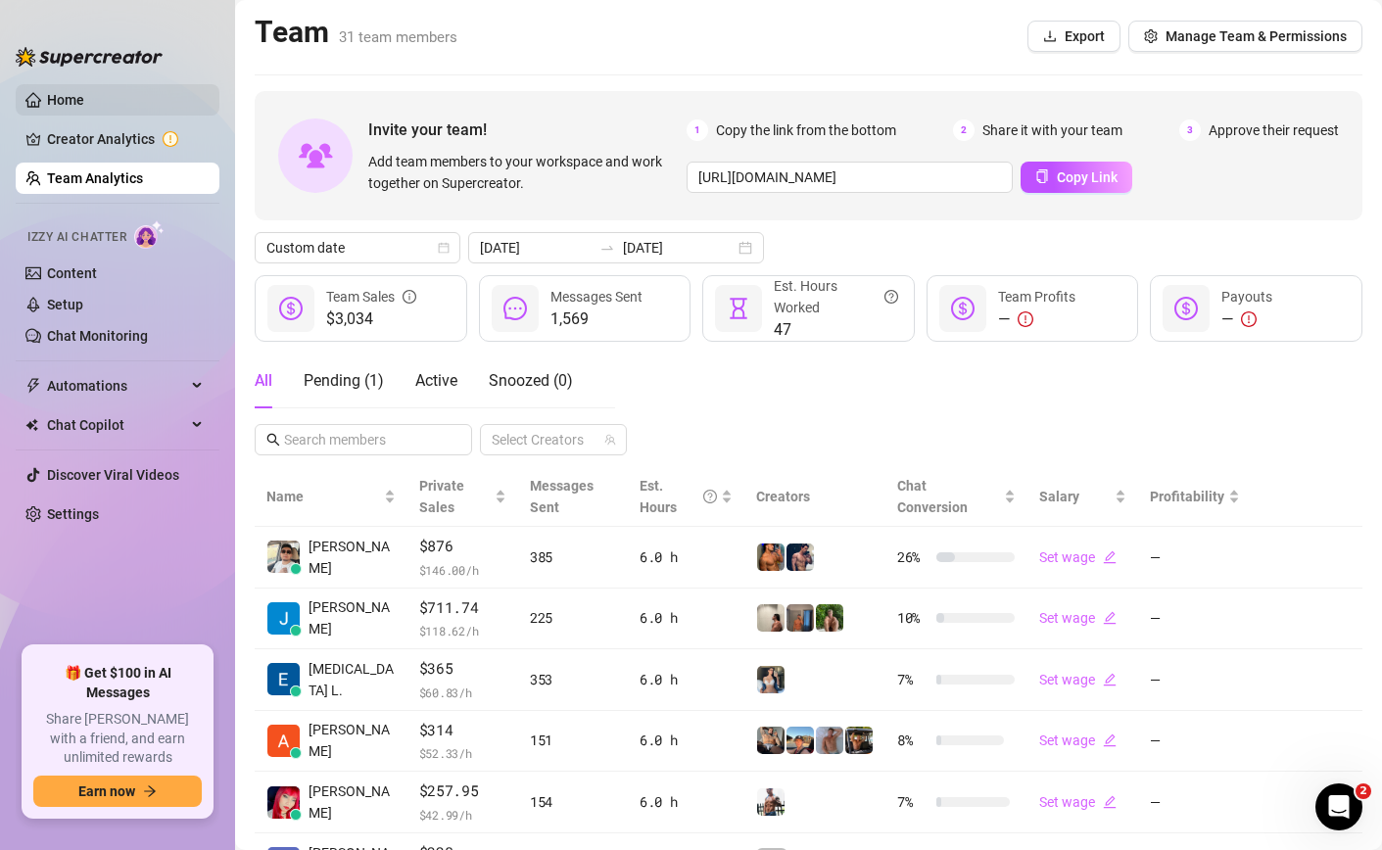
click at [84, 96] on link "Home" at bounding box center [65, 100] width 37 height 16
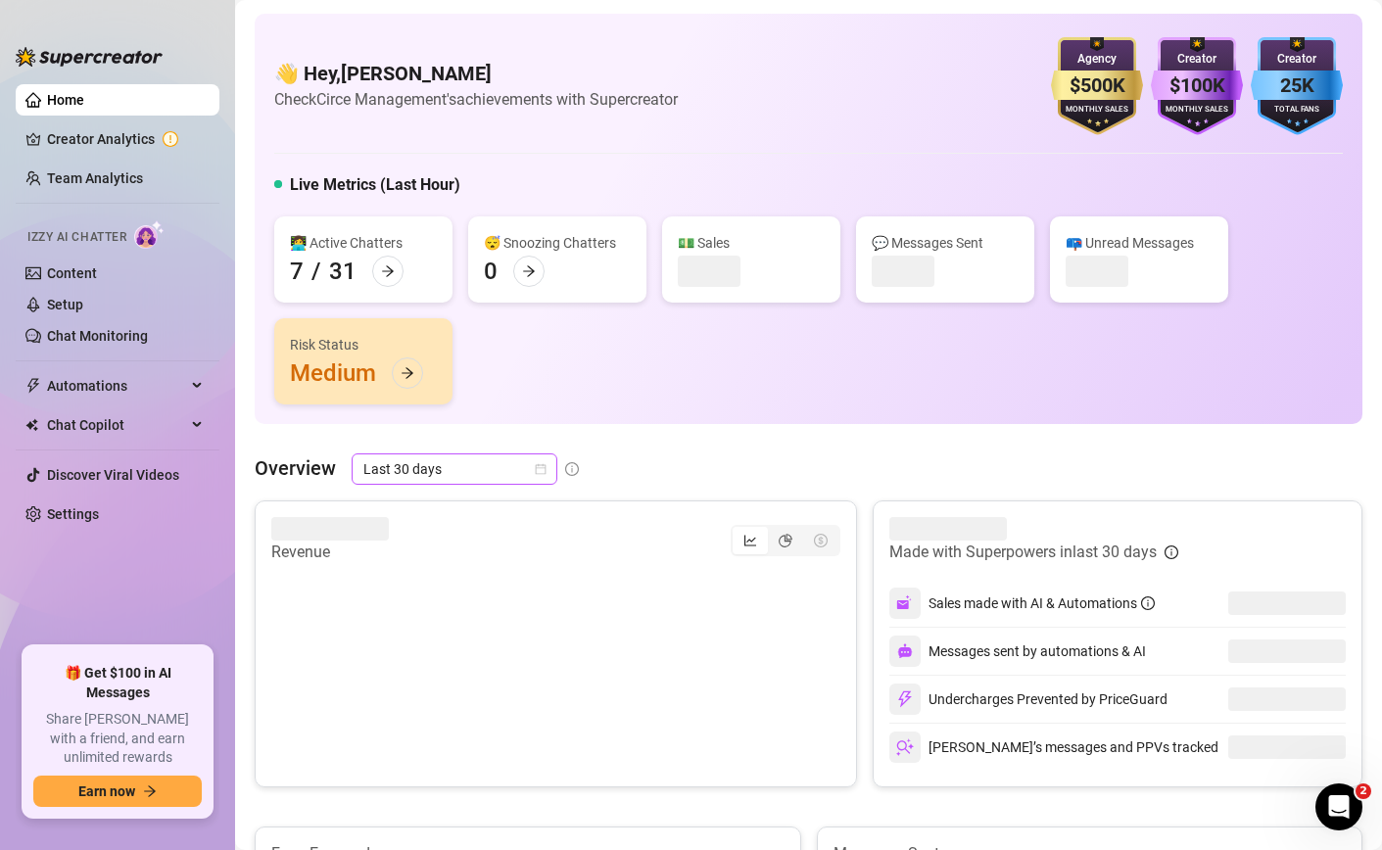
click at [492, 473] on span "Last 30 days" at bounding box center [454, 468] width 182 height 29
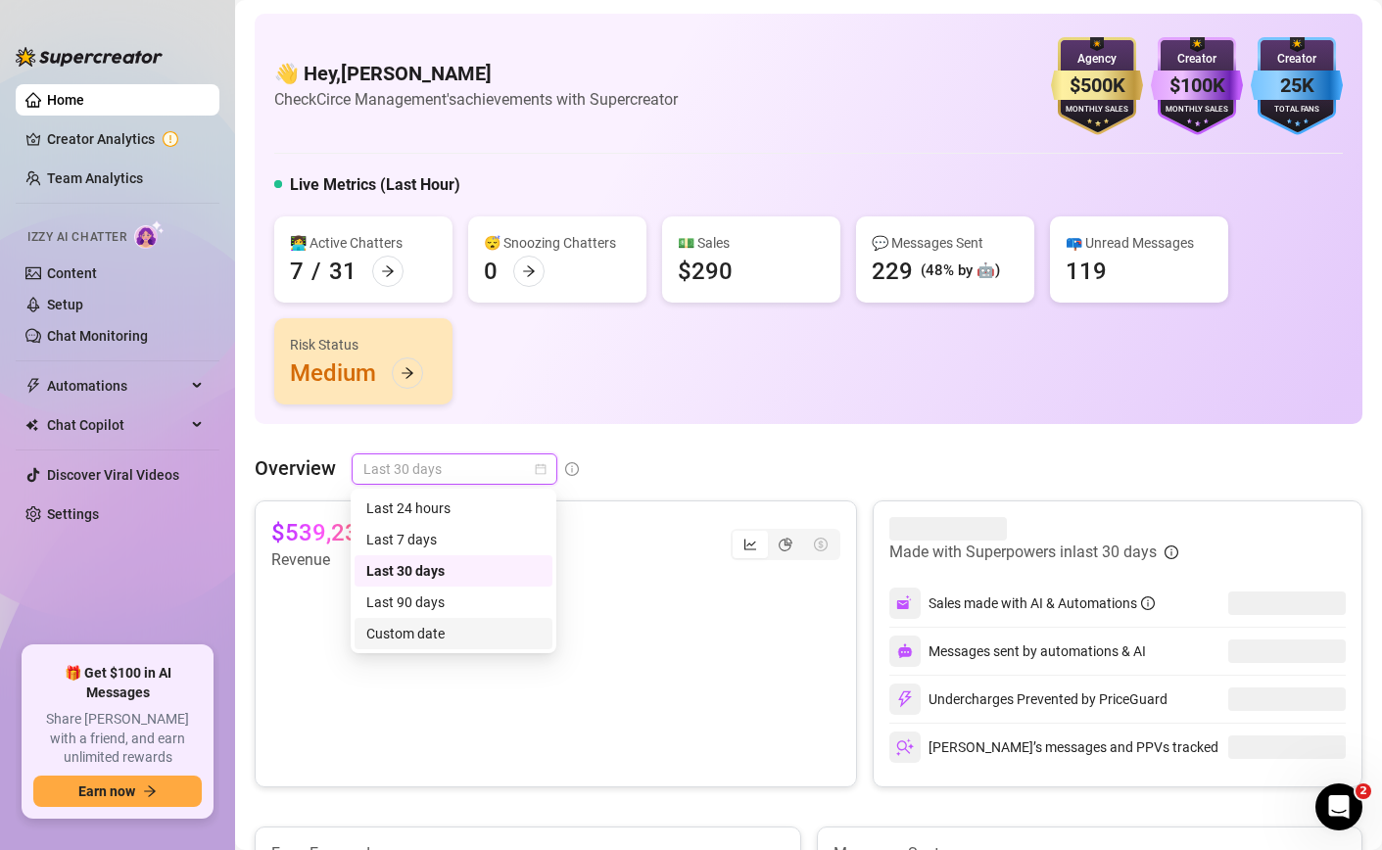
click at [429, 631] on div "Custom date" at bounding box center [453, 634] width 174 height 22
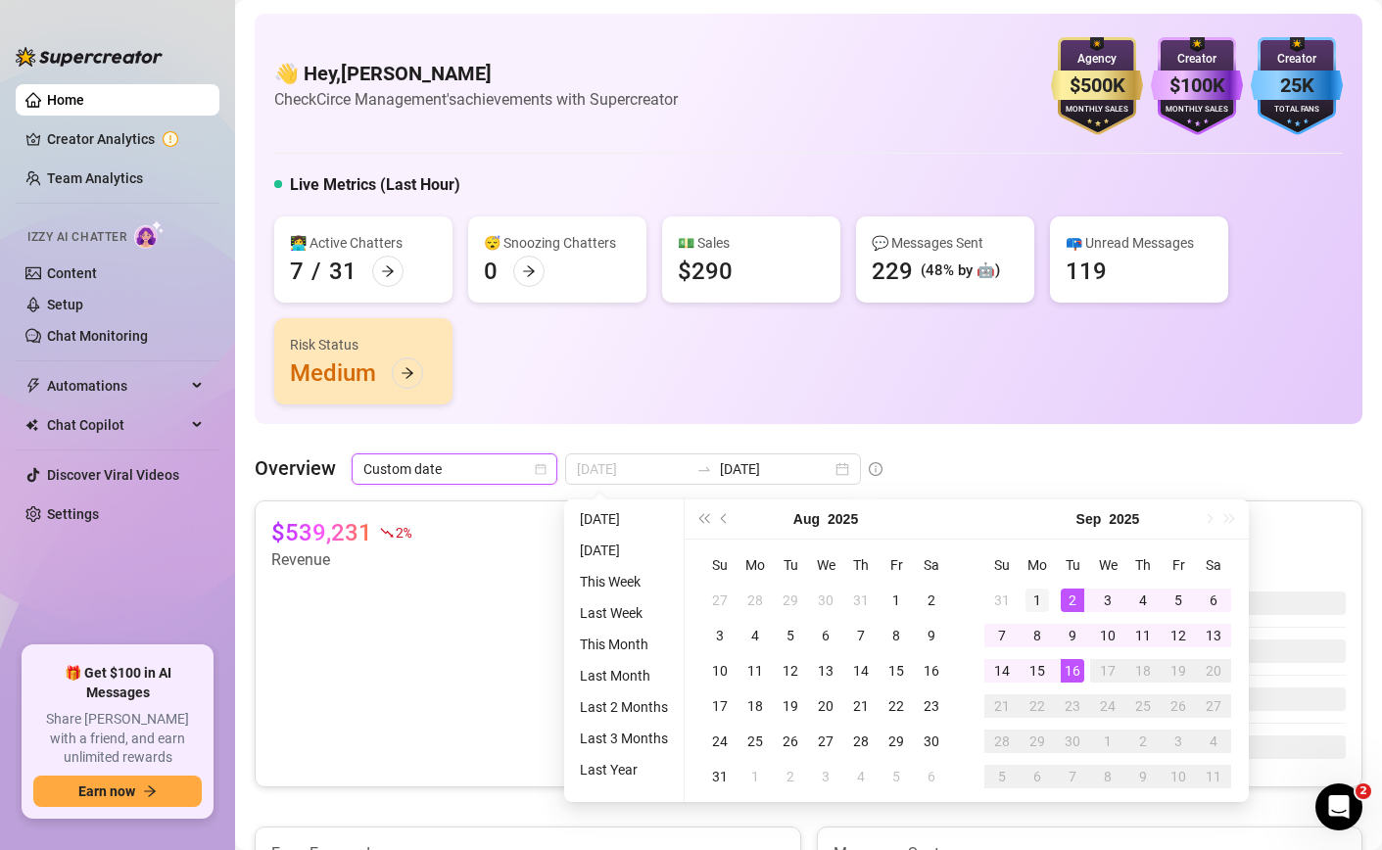
type input "[DATE]"
click at [1035, 596] on div "1" at bounding box center [1037, 601] width 24 height 24
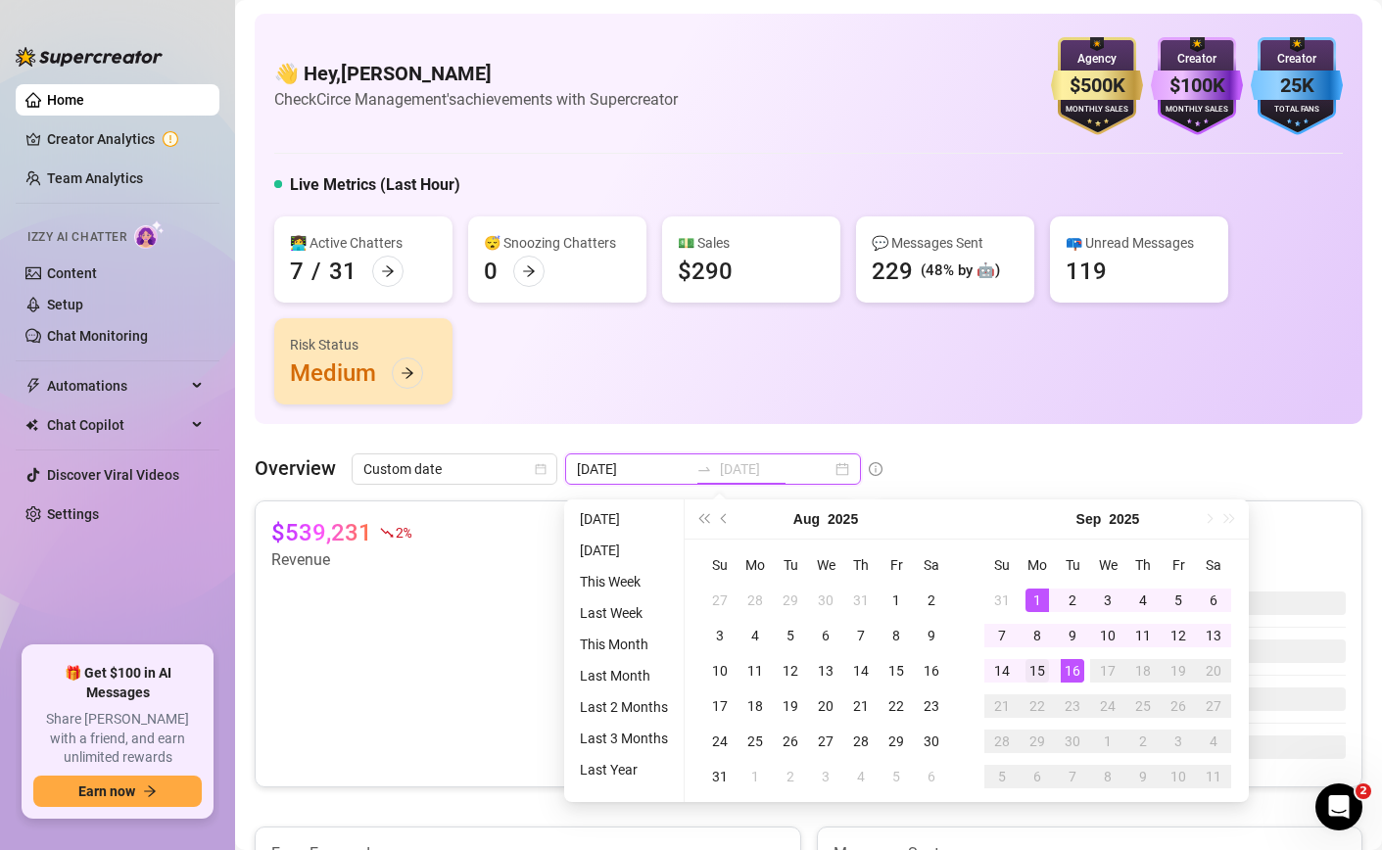
type input "[DATE]"
click at [1049, 672] on td "15" at bounding box center [1036, 670] width 35 height 35
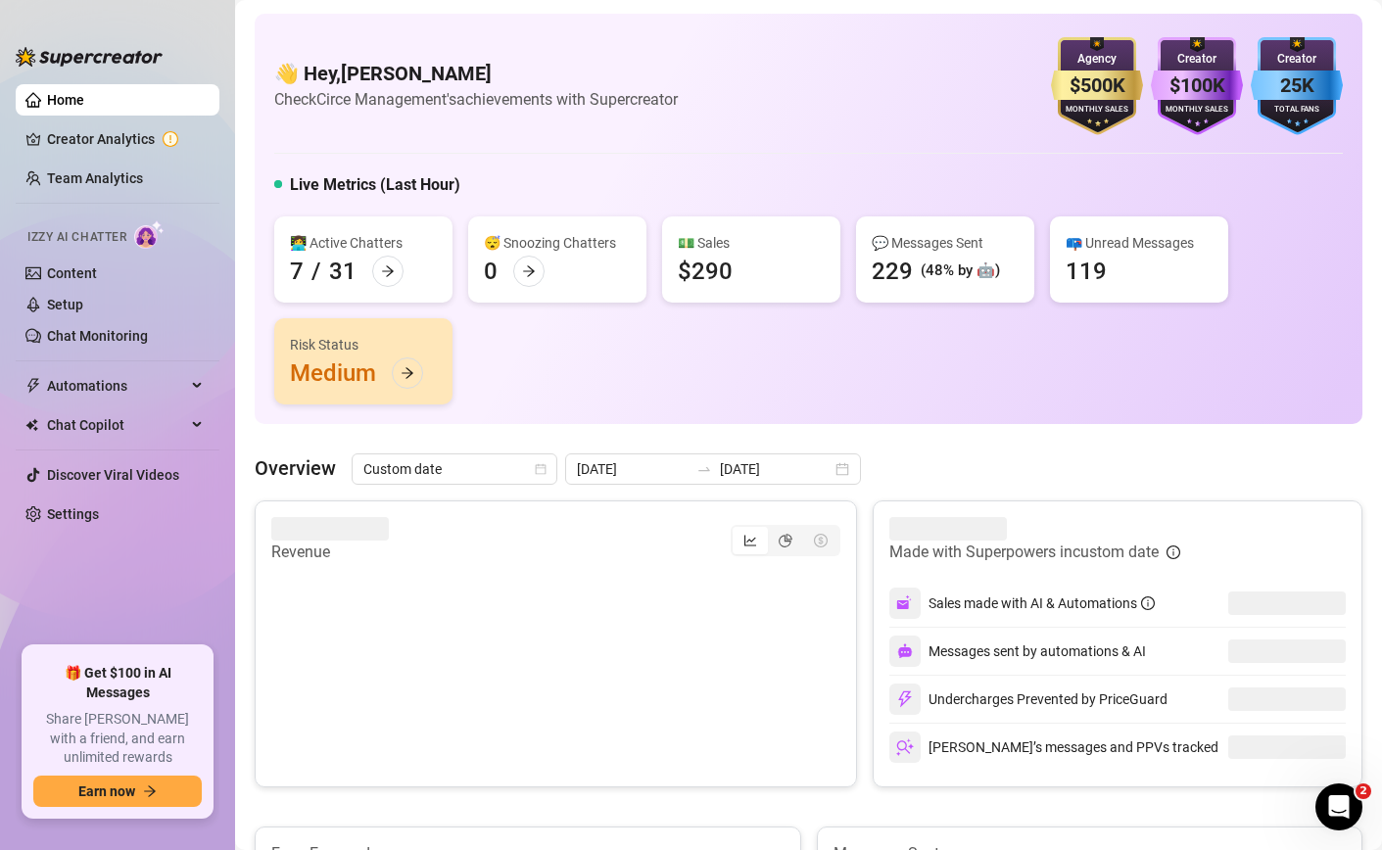
scroll to position [175, 0]
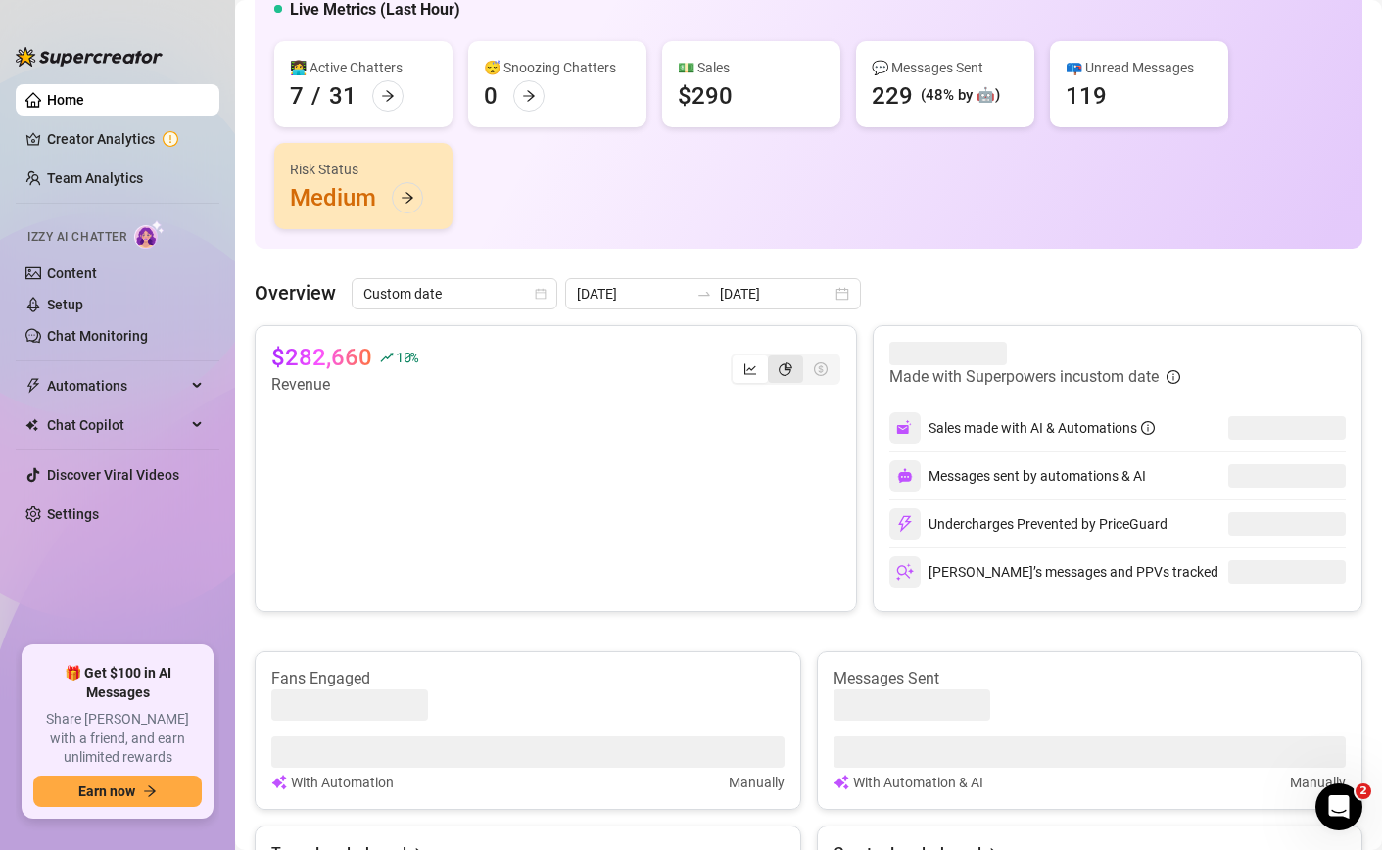
click at [775, 376] on div "segmented control" at bounding box center [785, 368] width 35 height 27
click at [773, 358] on input "segmented control" at bounding box center [773, 358] width 0 height 0
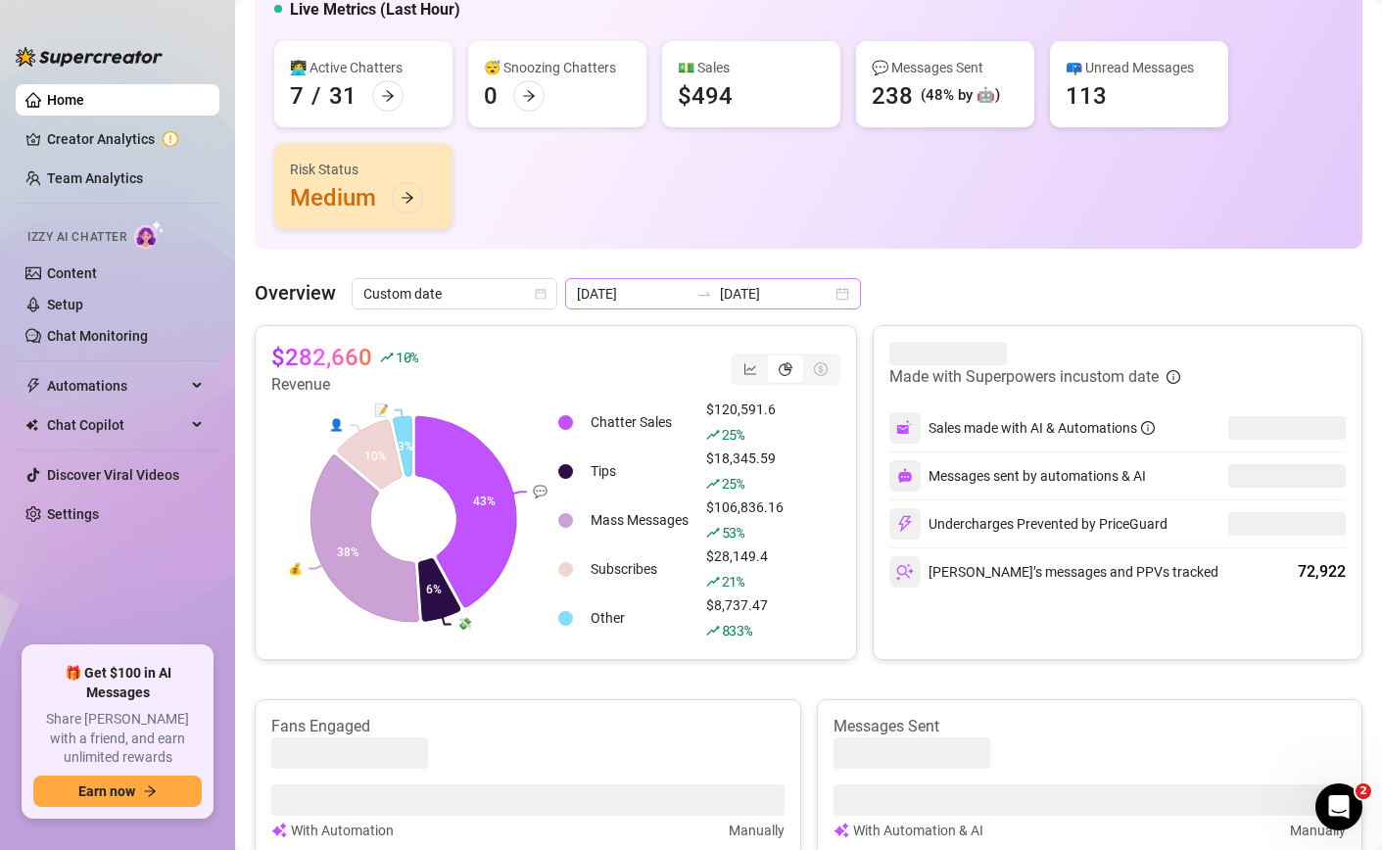
click at [696, 289] on icon "swap-right" at bounding box center [704, 294] width 16 height 16
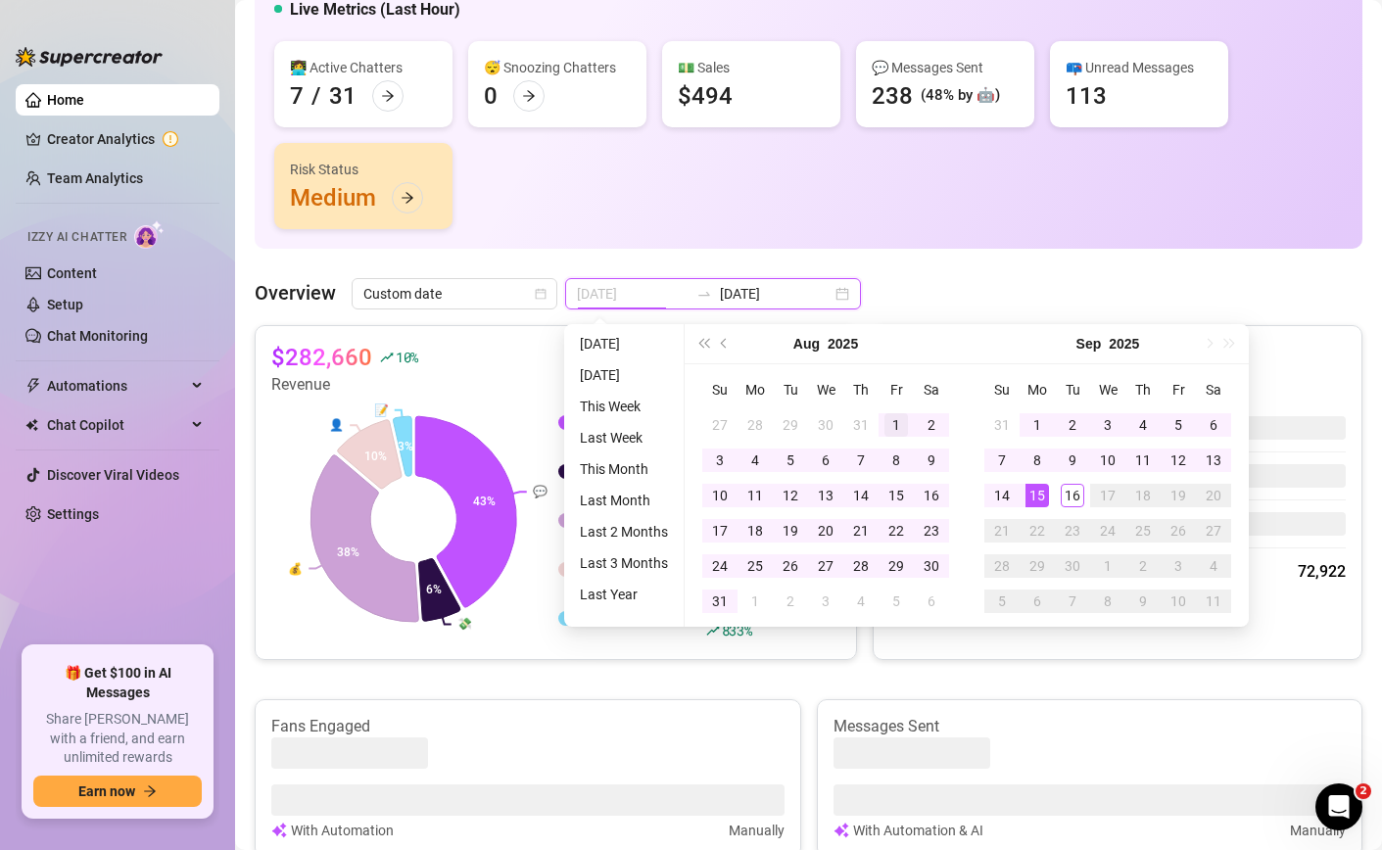
type input "[DATE]"
click at [900, 421] on div "1" at bounding box center [896, 425] width 24 height 24
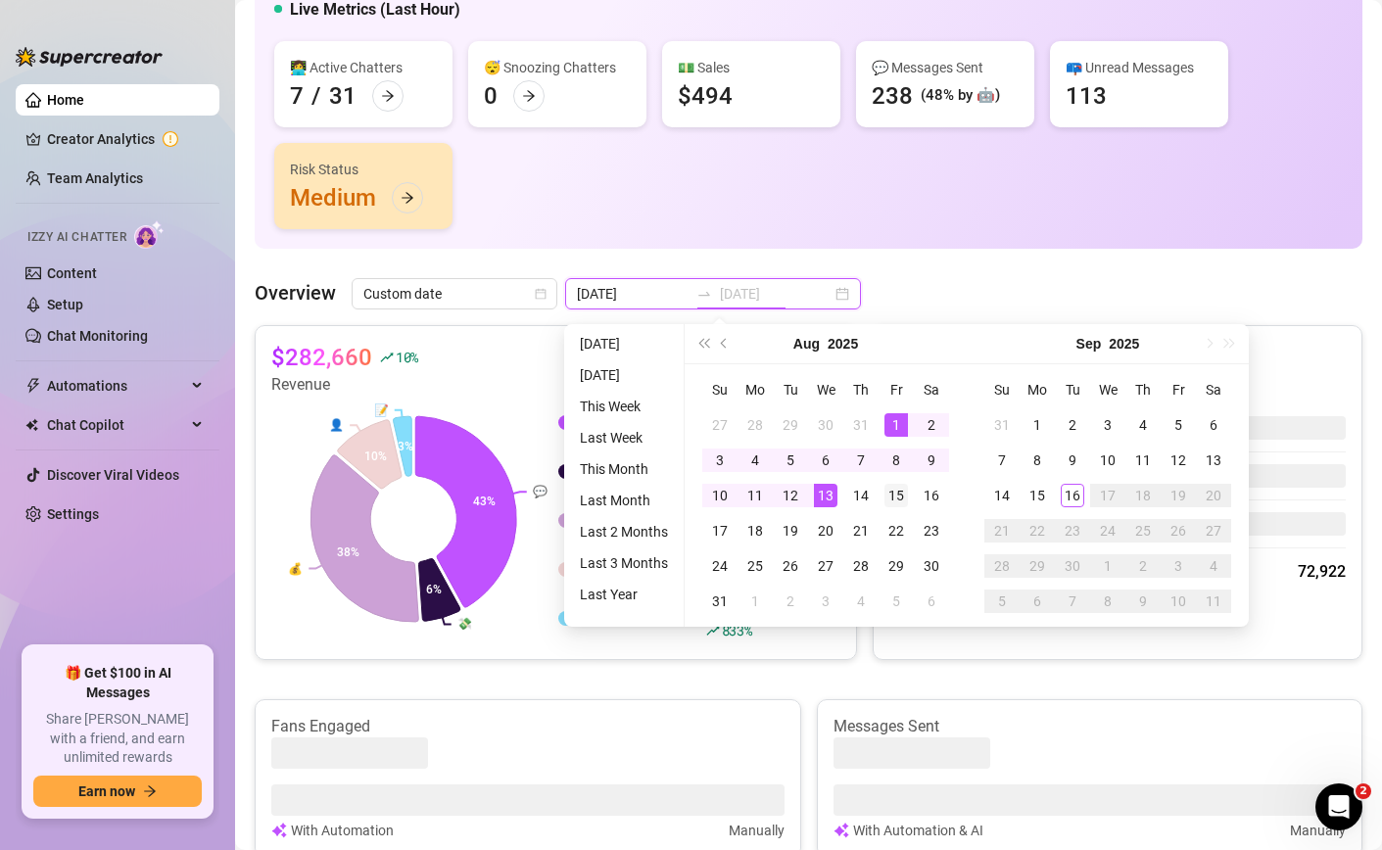
type input "[DATE]"
click at [901, 499] on div "15" at bounding box center [896, 496] width 24 height 24
